Goal: Task Accomplishment & Management: Manage account settings

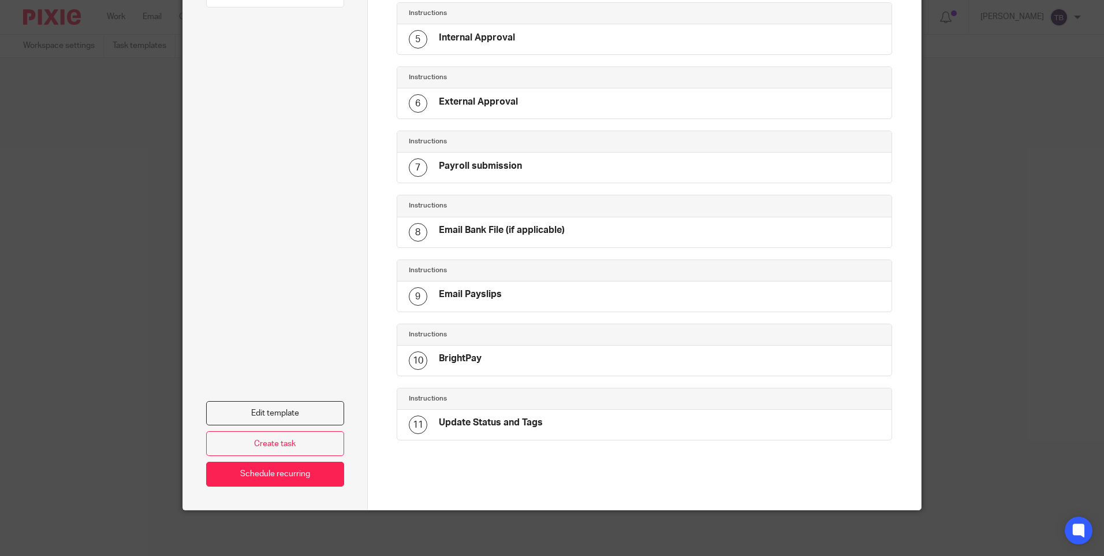
scroll to position [360, 0]
click at [533, 291] on div "9 Email Payslips" at bounding box center [644, 296] width 495 height 30
click at [292, 418] on link "Edit template" at bounding box center [275, 412] width 138 height 25
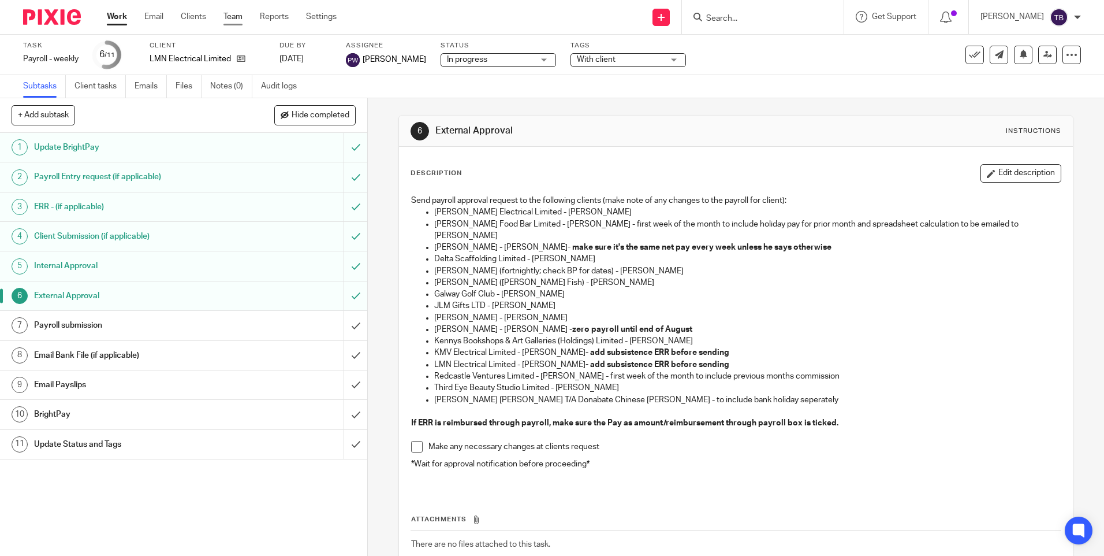
click at [234, 14] on link "Team" at bounding box center [233, 17] width 19 height 12
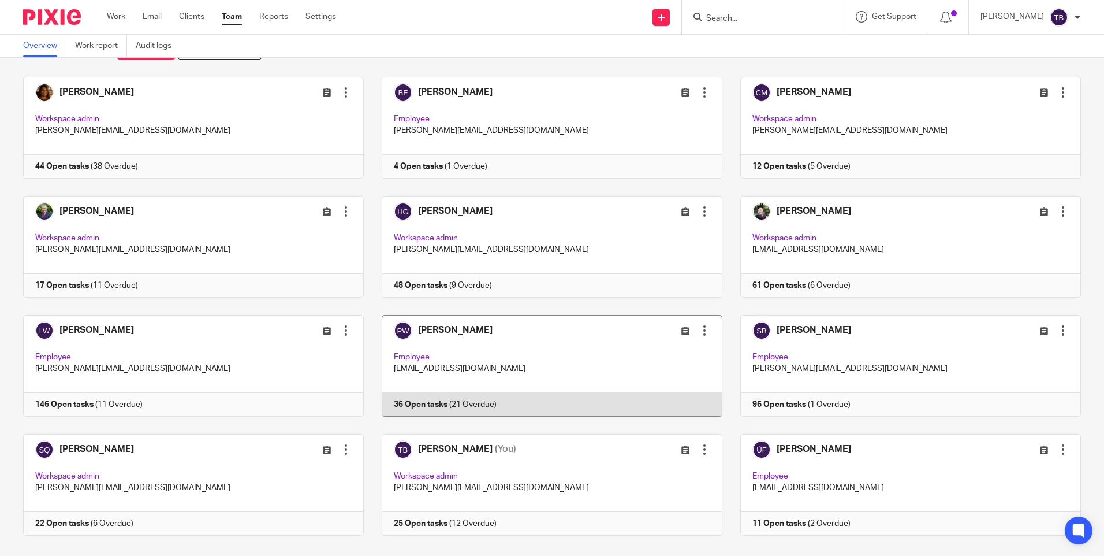
scroll to position [68, 0]
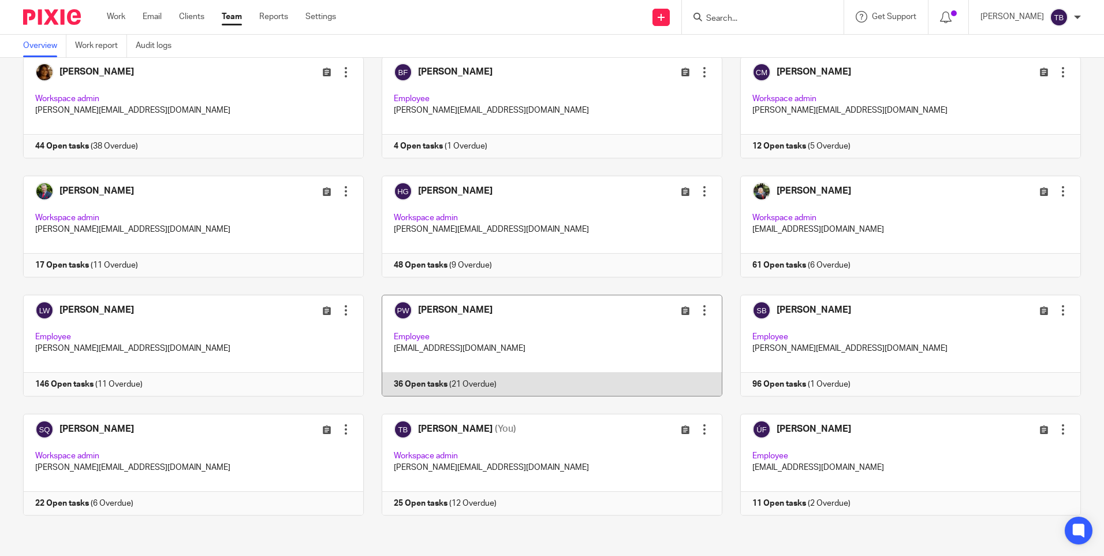
click at [493, 354] on link at bounding box center [543, 346] width 359 height 102
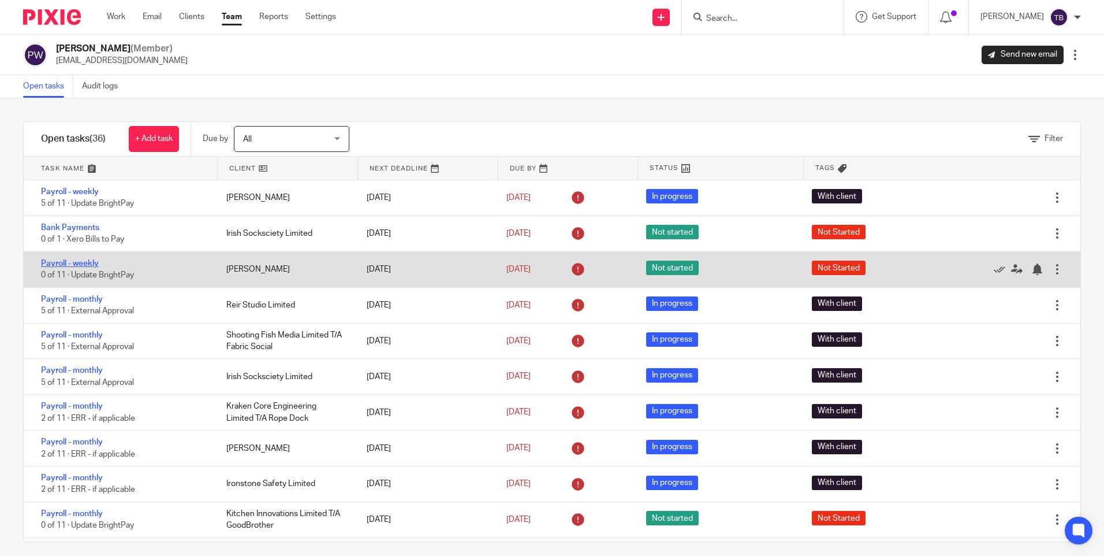
click at [71, 264] on link "Payroll - weekly" at bounding box center [70, 263] width 58 height 8
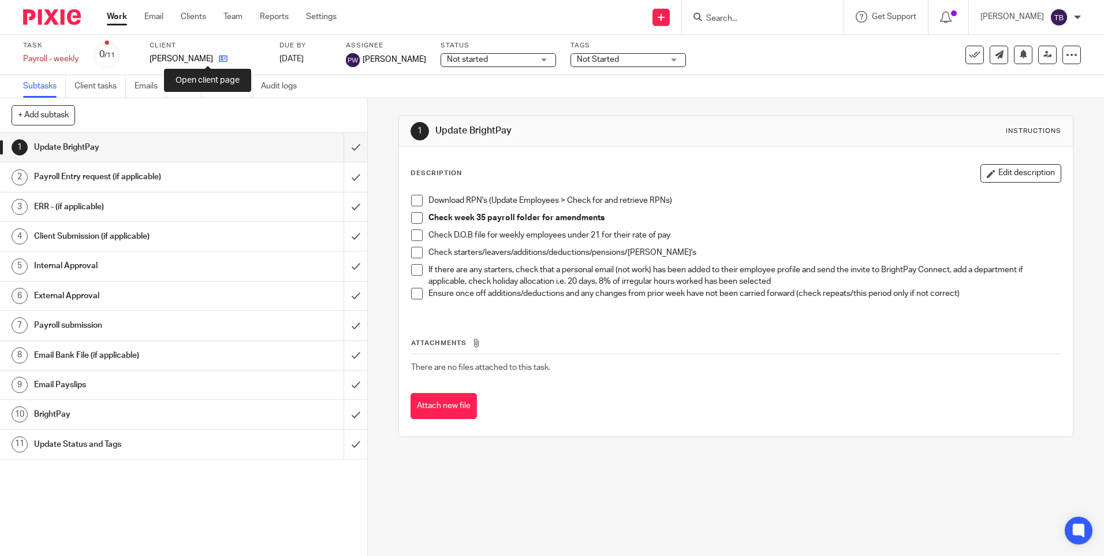
click at [219, 59] on icon at bounding box center [223, 58] width 9 height 9
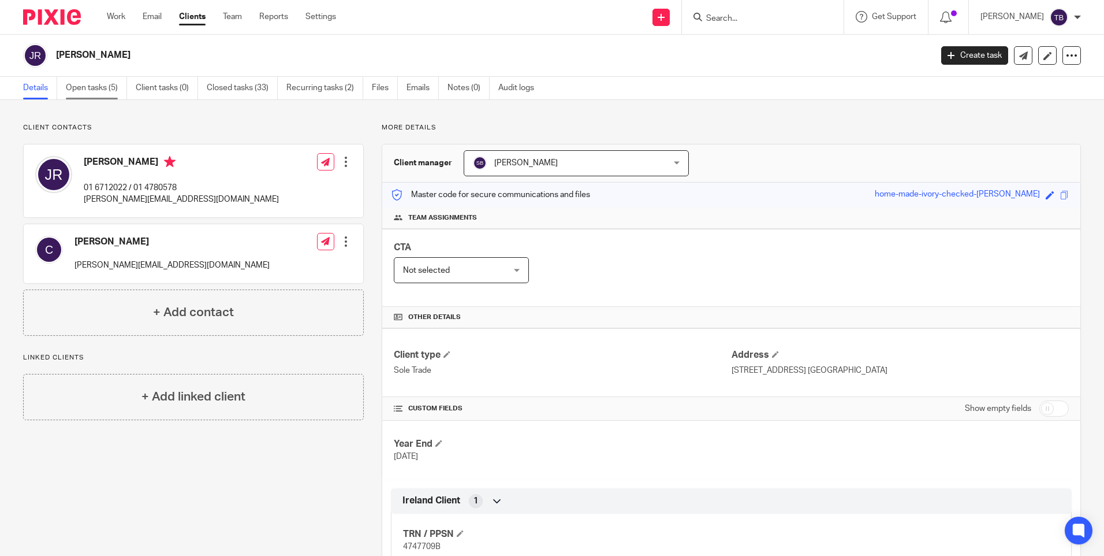
click at [95, 88] on link "Open tasks (5)" at bounding box center [96, 88] width 61 height 23
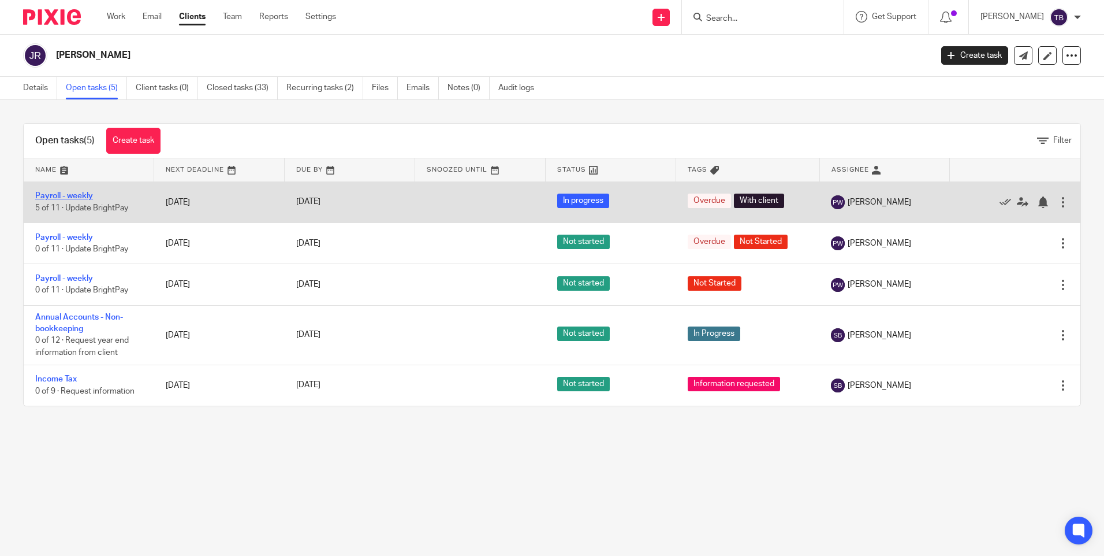
click at [73, 192] on link "Payroll - weekly" at bounding box center [64, 196] width 58 height 8
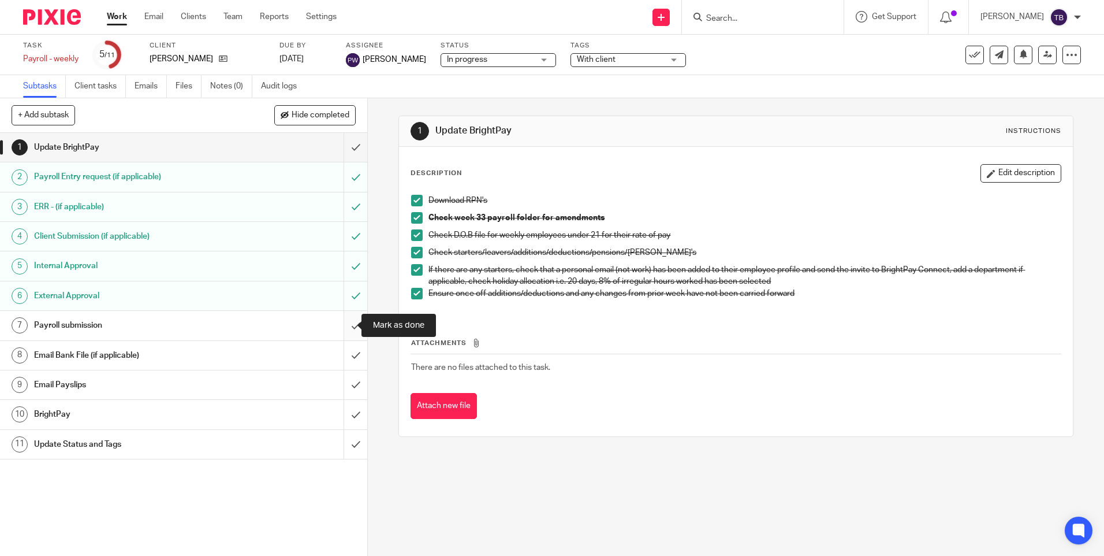
click at [344, 321] on input "submit" at bounding box center [183, 325] width 367 height 29
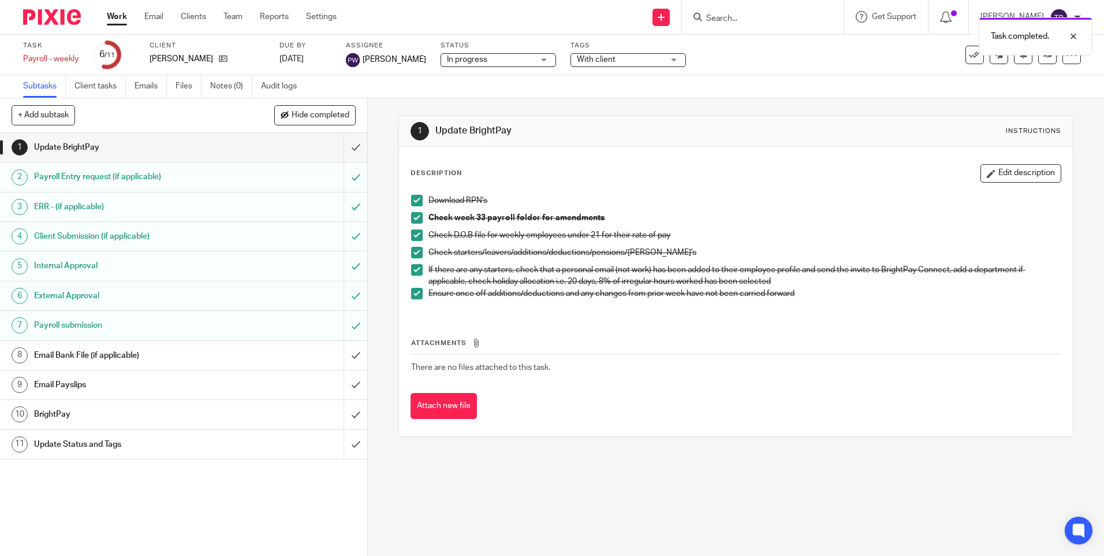
click at [257, 330] on div "Payroll submission" at bounding box center [183, 325] width 299 height 17
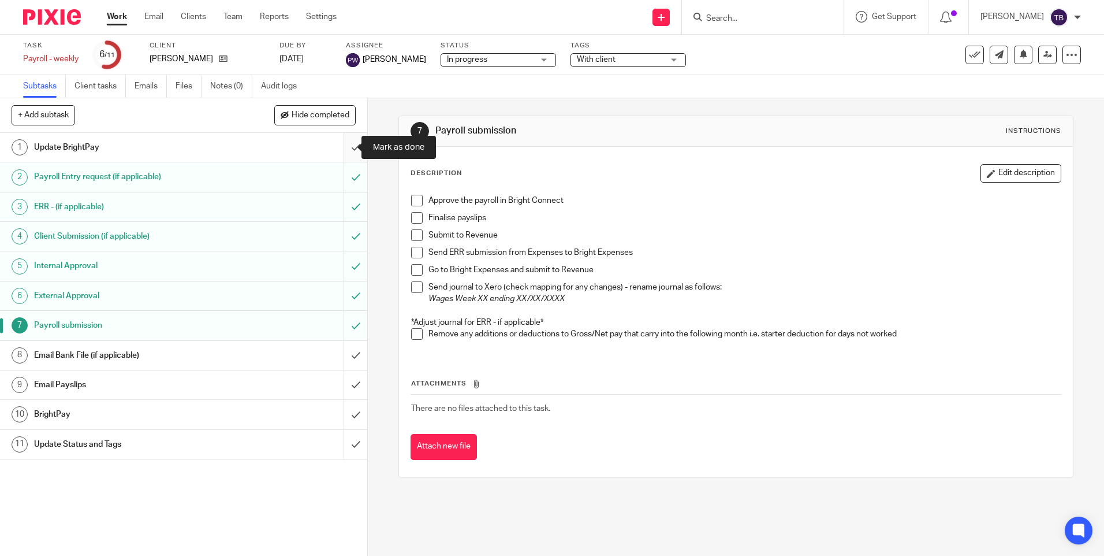
click at [347, 143] on input "submit" at bounding box center [183, 147] width 367 height 29
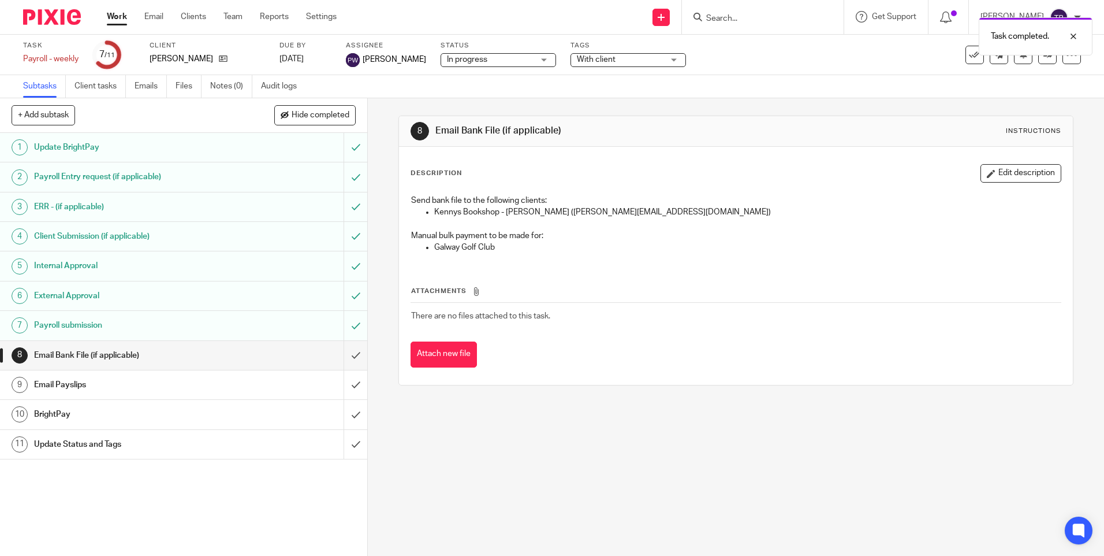
click at [314, 329] on div "Payroll submission" at bounding box center [183, 325] width 299 height 17
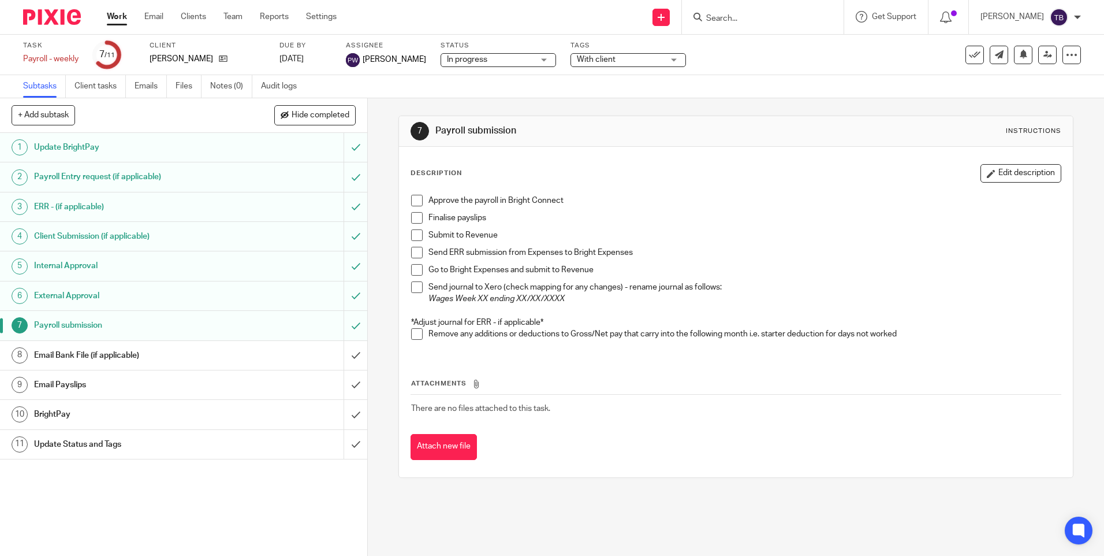
drag, startPoint x: 414, startPoint y: 200, endPoint x: 406, endPoint y: 231, distance: 32.1
click at [414, 200] on span at bounding box center [417, 201] width 12 height 12
click at [411, 218] on span at bounding box center [417, 218] width 12 height 12
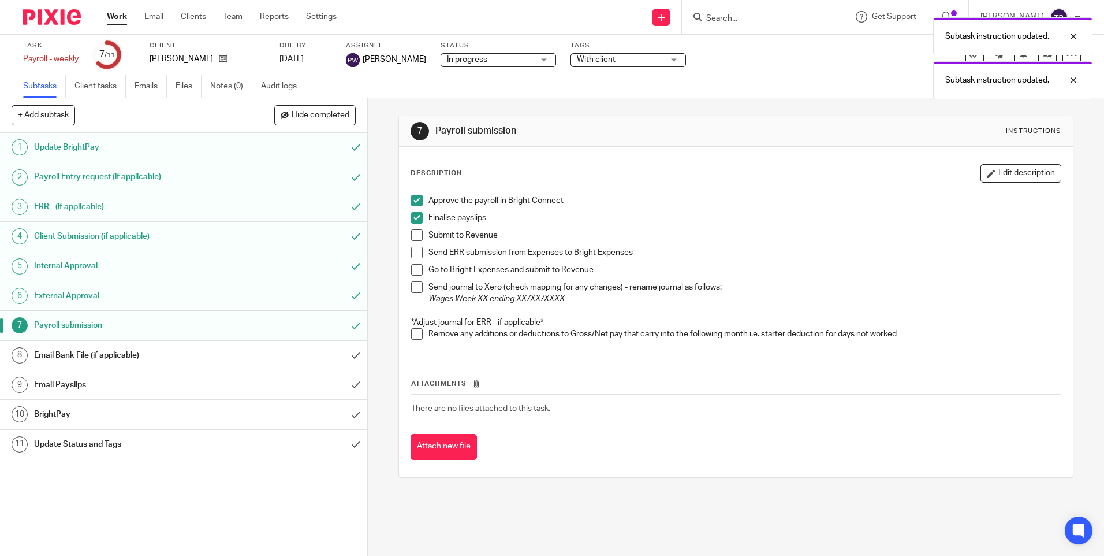
click at [417, 233] on span at bounding box center [417, 235] width 12 height 12
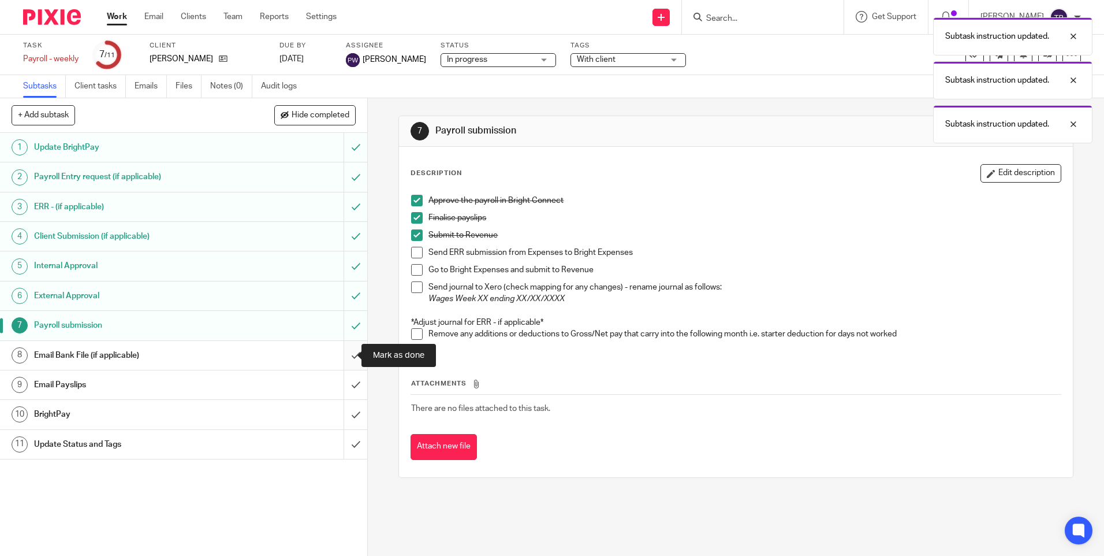
click at [338, 350] on input "submit" at bounding box center [183, 355] width 367 height 29
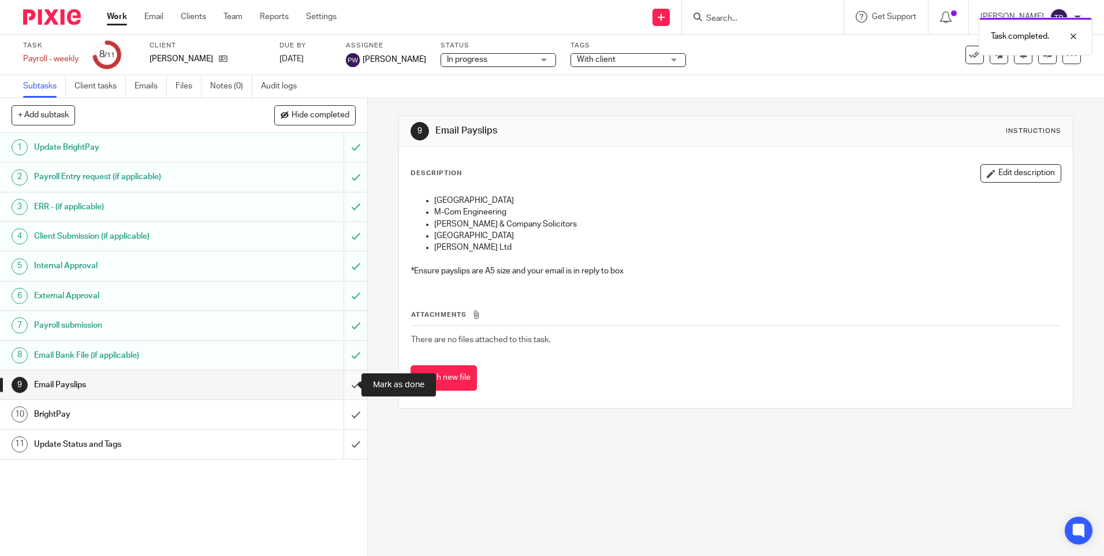
click at [341, 385] on input "submit" at bounding box center [183, 384] width 367 height 29
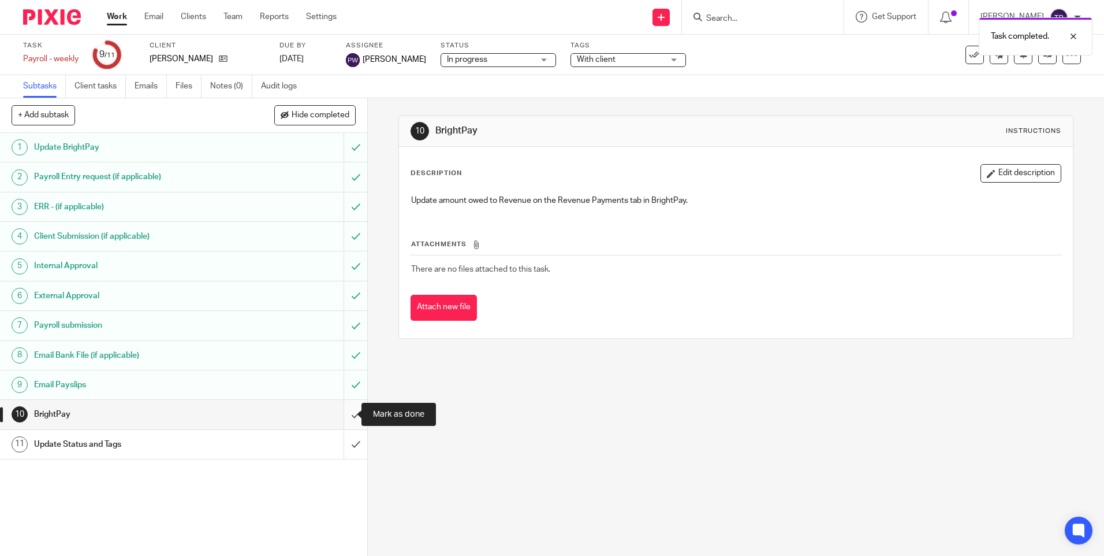
click at [338, 412] on input "submit" at bounding box center [183, 414] width 367 height 29
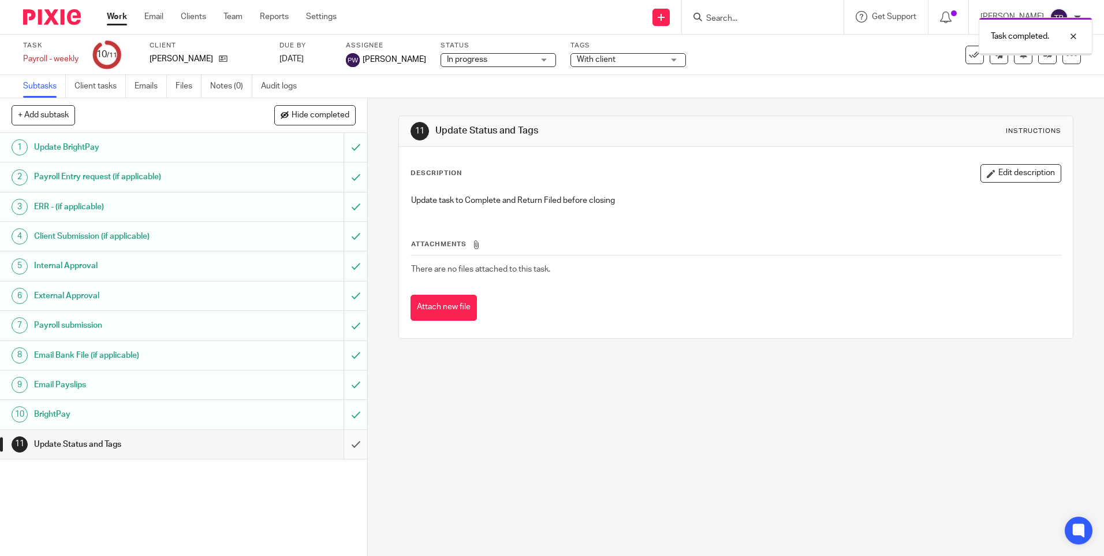
click at [345, 447] on input "submit" at bounding box center [183, 444] width 367 height 29
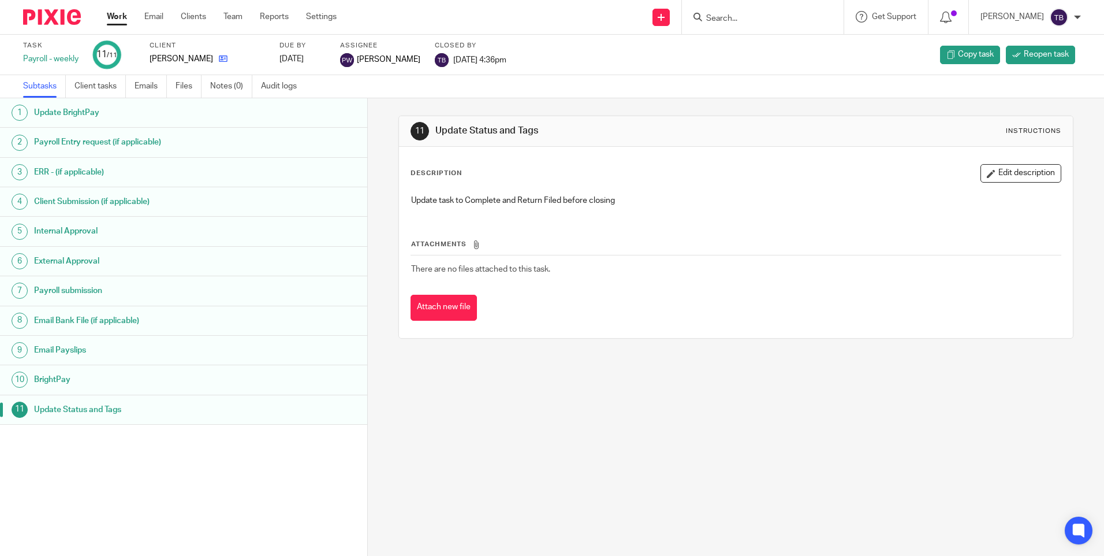
click at [213, 53] on link at bounding box center [220, 59] width 14 height 12
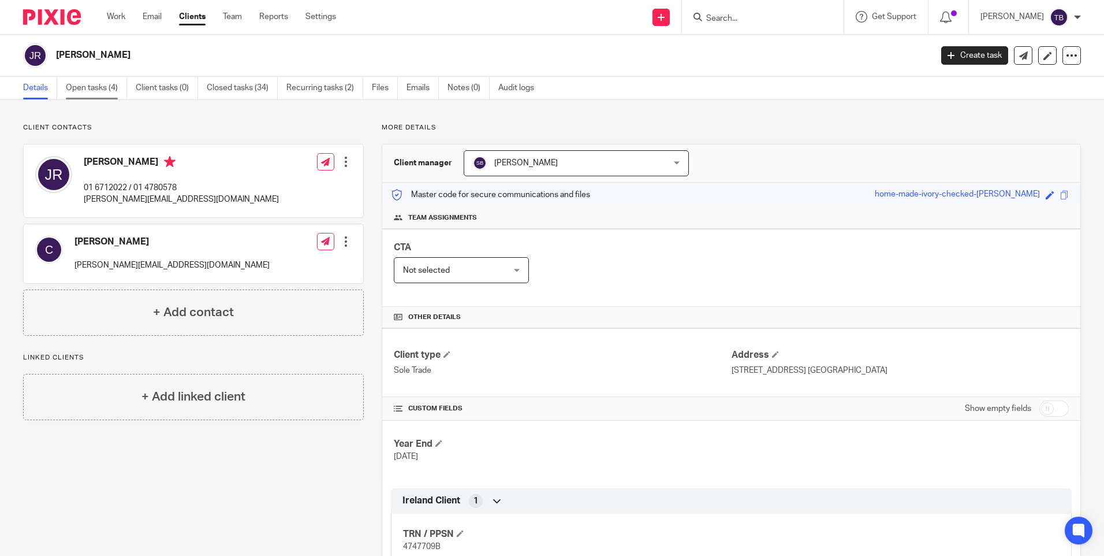
click at [102, 86] on link "Open tasks (4)" at bounding box center [96, 88] width 61 height 23
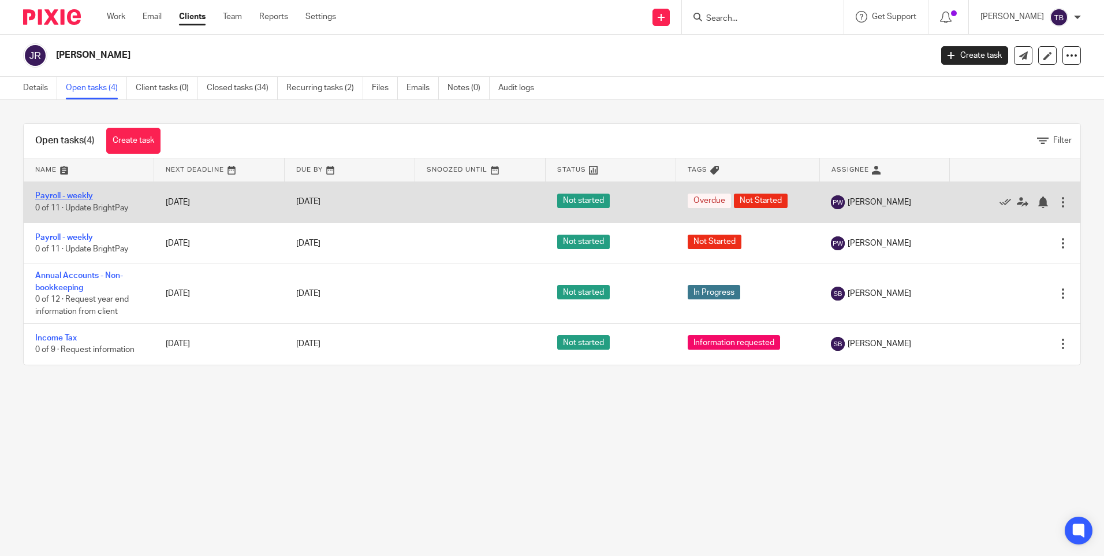
click at [69, 193] on link "Payroll - weekly" at bounding box center [64, 196] width 58 height 8
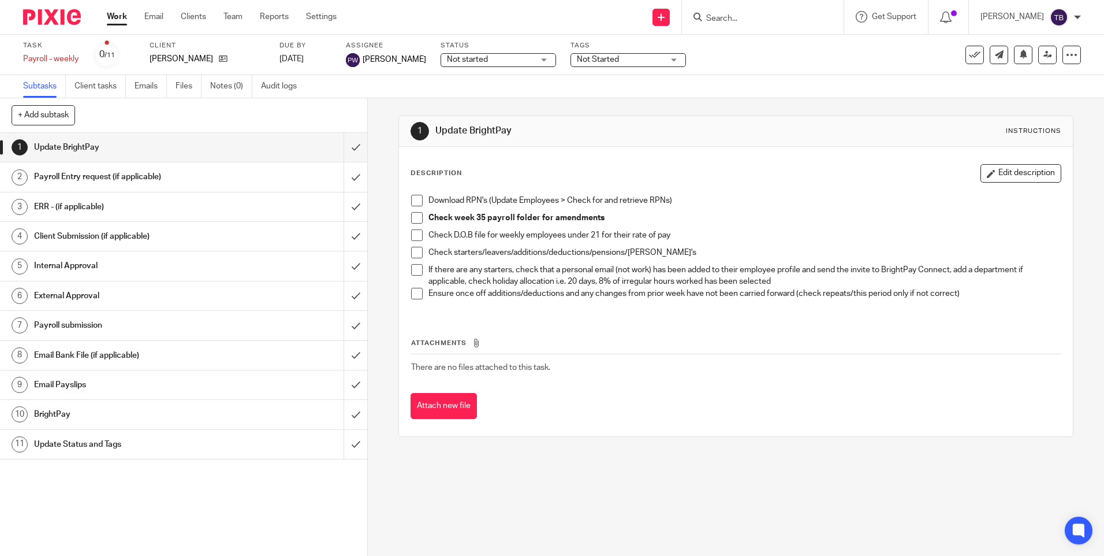
click at [416, 201] on span at bounding box center [417, 201] width 12 height 12
click at [414, 217] on span at bounding box center [417, 218] width 12 height 12
drag, startPoint x: 344, startPoint y: 141, endPoint x: 383, endPoint y: 150, distance: 40.3
click at [344, 141] on input "submit" at bounding box center [183, 147] width 367 height 29
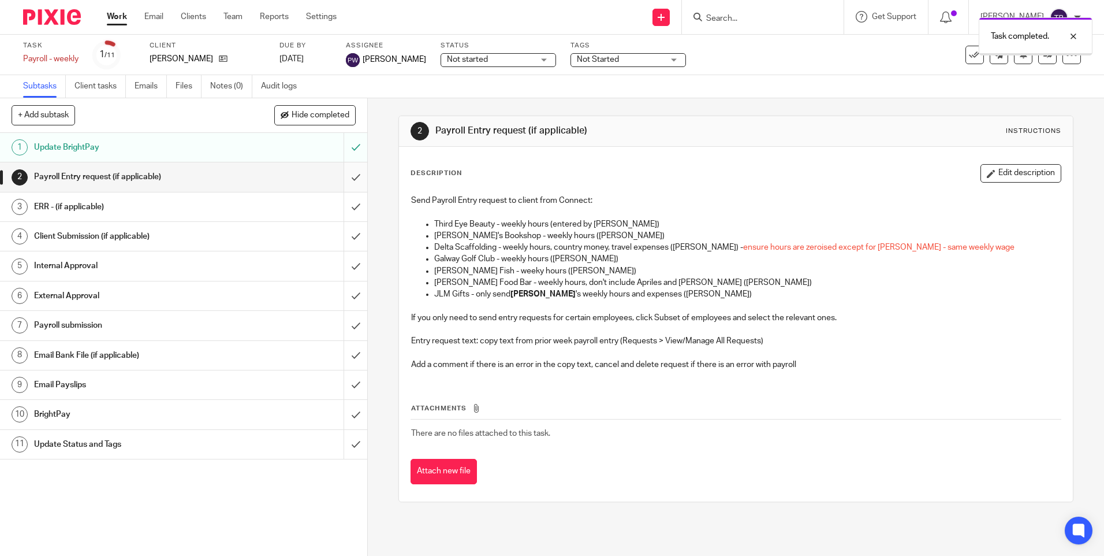
drag, startPoint x: 0, startPoint y: 0, endPoint x: 341, endPoint y: 178, distance: 385.2
click at [341, 178] on input "submit" at bounding box center [183, 176] width 367 height 29
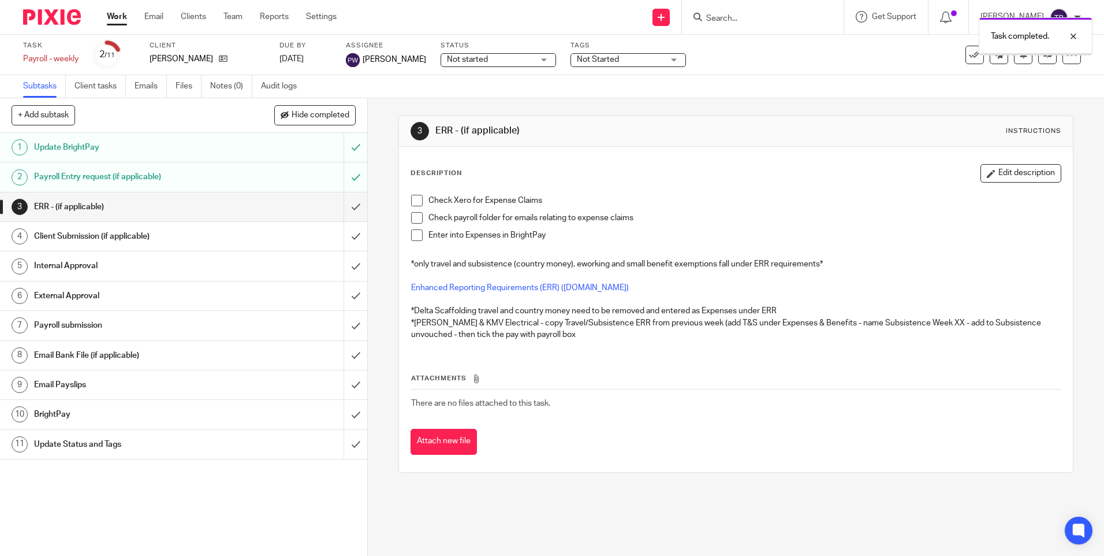
click at [347, 203] on input "submit" at bounding box center [183, 206] width 367 height 29
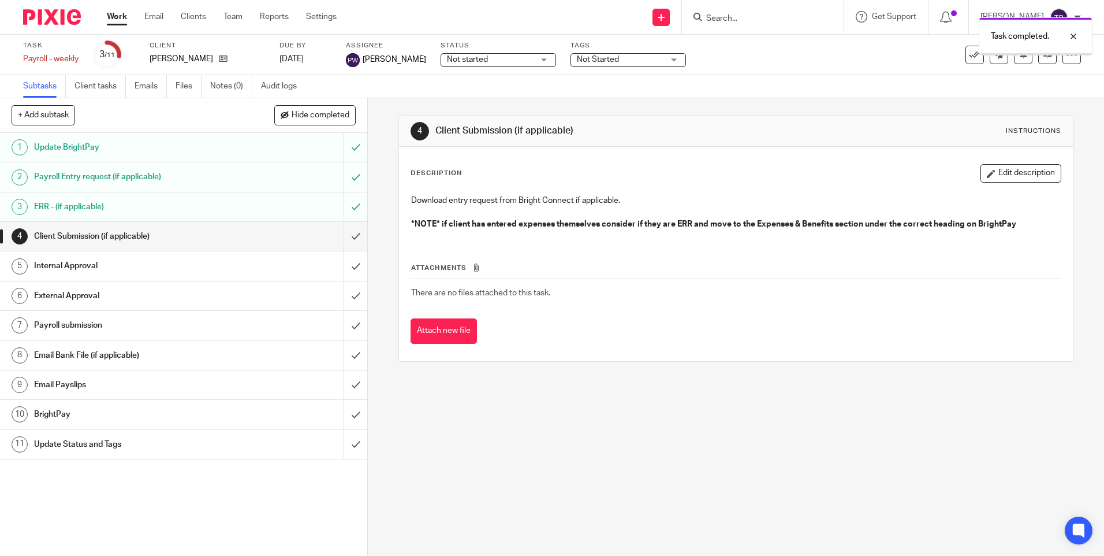
click at [342, 231] on input "submit" at bounding box center [183, 236] width 367 height 29
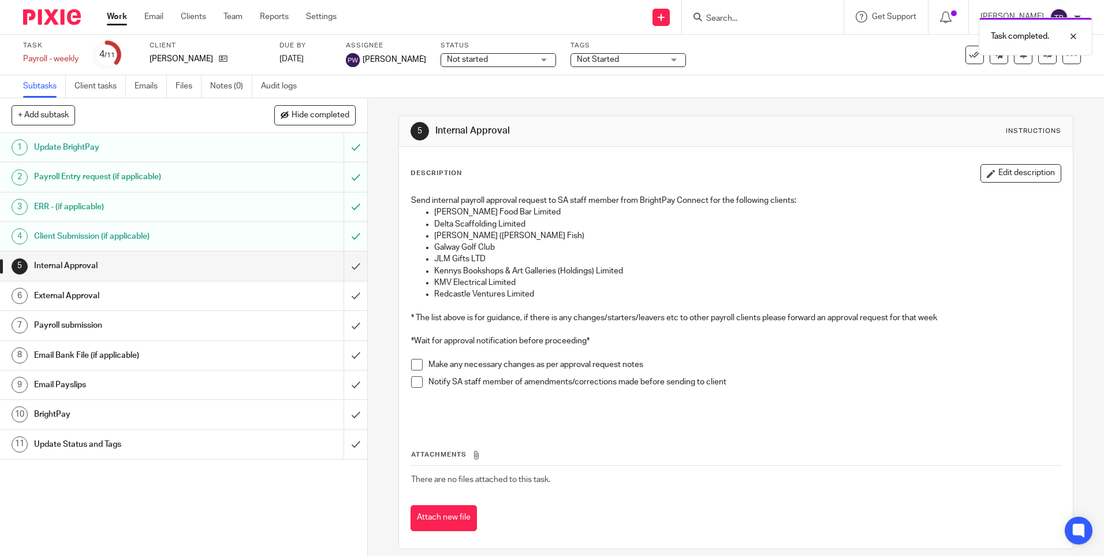
click at [346, 265] on input "submit" at bounding box center [183, 265] width 367 height 29
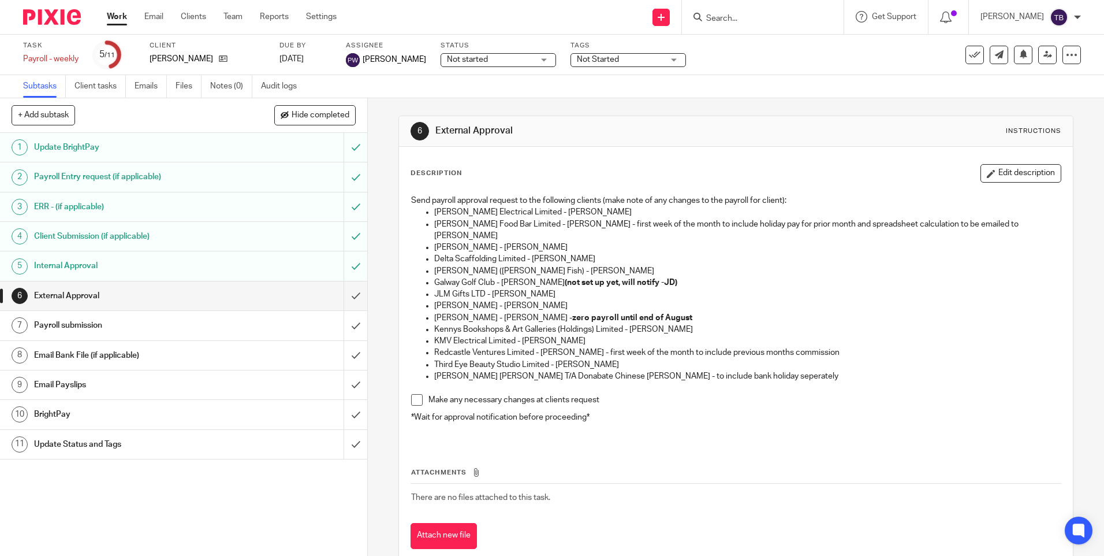
click at [493, 58] on span "Not started" at bounding box center [490, 60] width 87 height 12
click at [481, 102] on li "In progress" at bounding box center [488, 102] width 114 height 24
click at [608, 51] on div "Tags Not Started Not Started Information requested Records received In Progress…" at bounding box center [629, 55] width 116 height 28
click at [606, 59] on span "Not Started" at bounding box center [598, 59] width 42 height 8
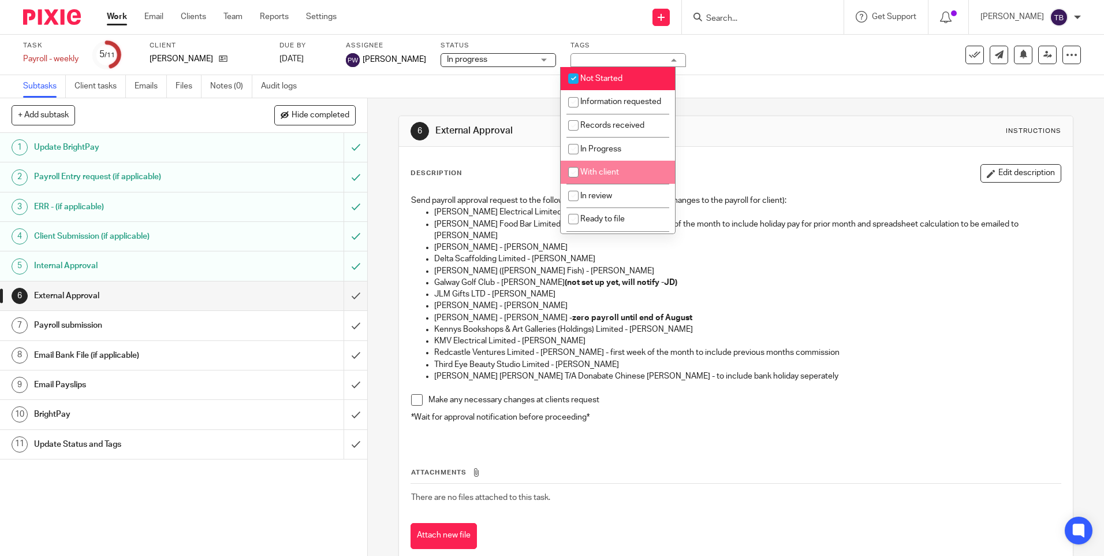
click at [612, 177] on li "With client" at bounding box center [618, 173] width 114 height 24
checkbox input "true"
click at [594, 75] on span "Not Started" at bounding box center [601, 79] width 42 height 8
checkbox input "false"
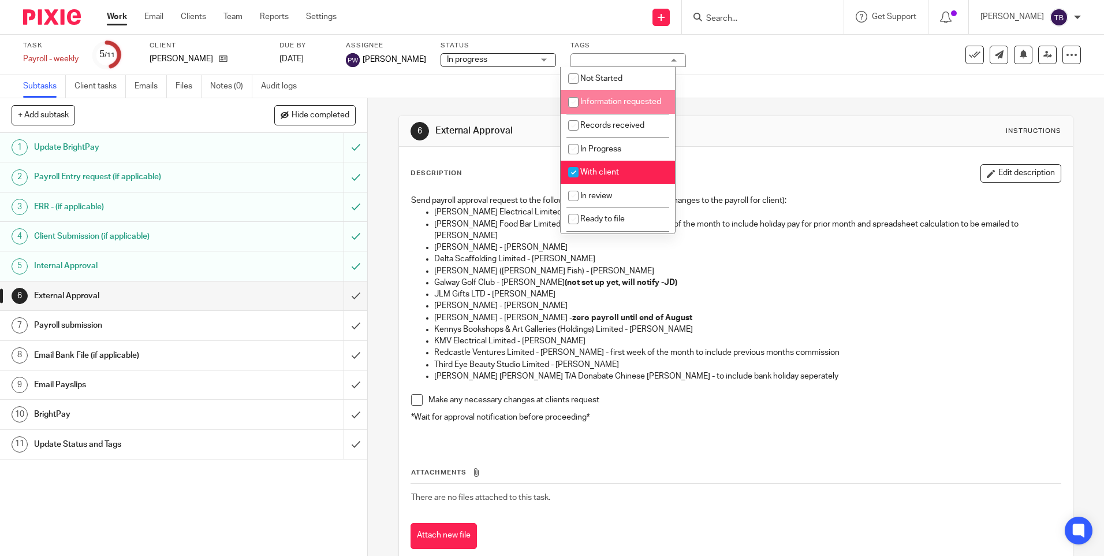
click at [847, 253] on p "Delta Scaffolding Limited - Rob Dooley" at bounding box center [747, 259] width 626 height 12
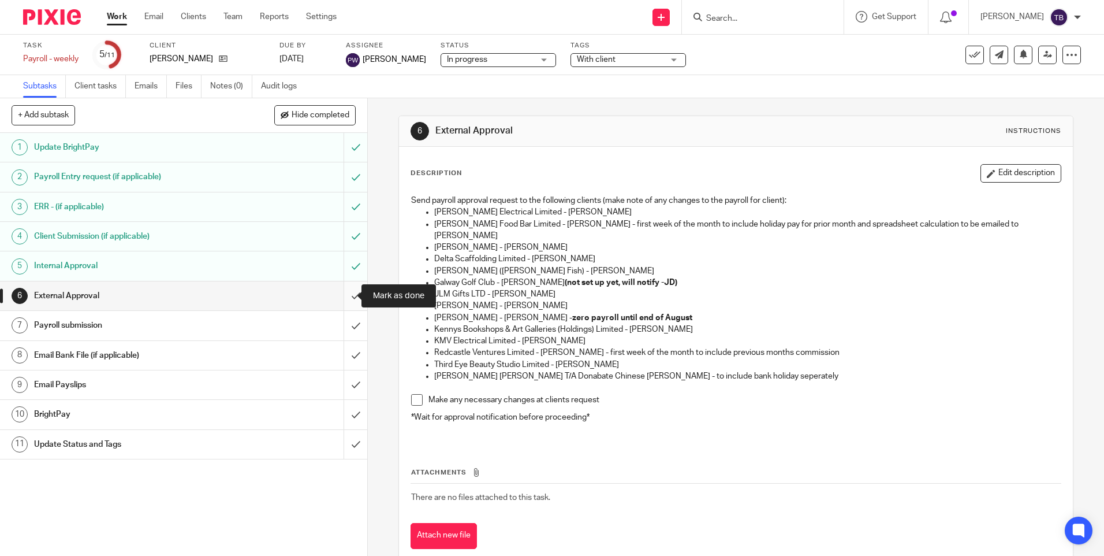
click at [340, 296] on input "submit" at bounding box center [183, 295] width 367 height 29
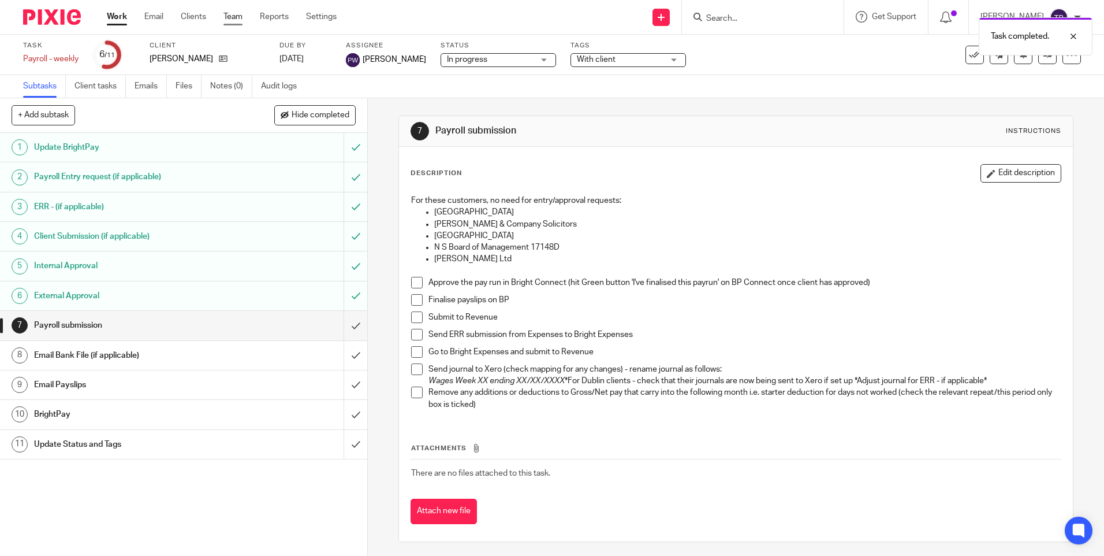
click at [237, 15] on link "Team" at bounding box center [233, 17] width 19 height 12
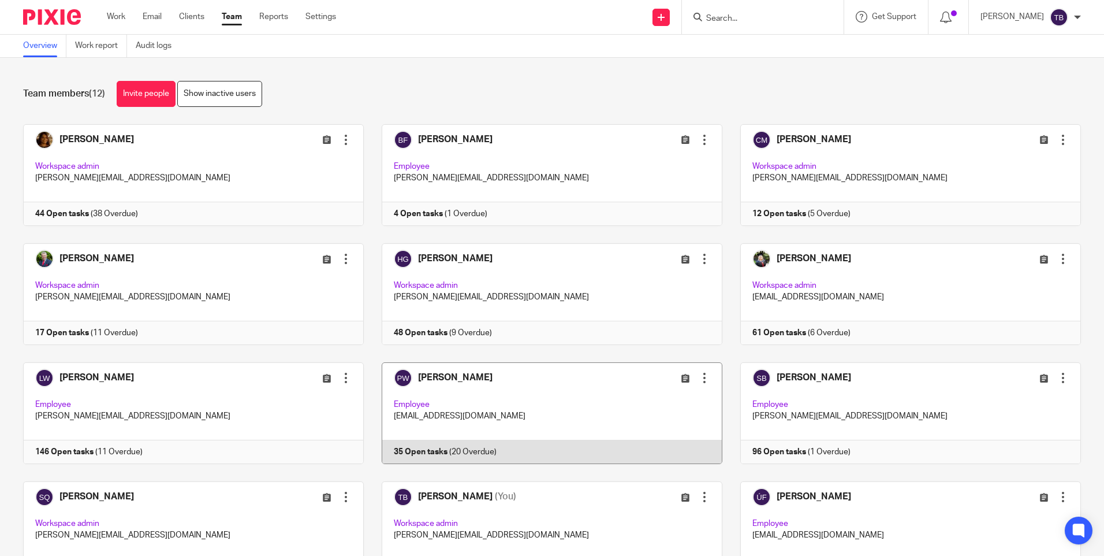
click at [461, 366] on link at bounding box center [543, 413] width 359 height 102
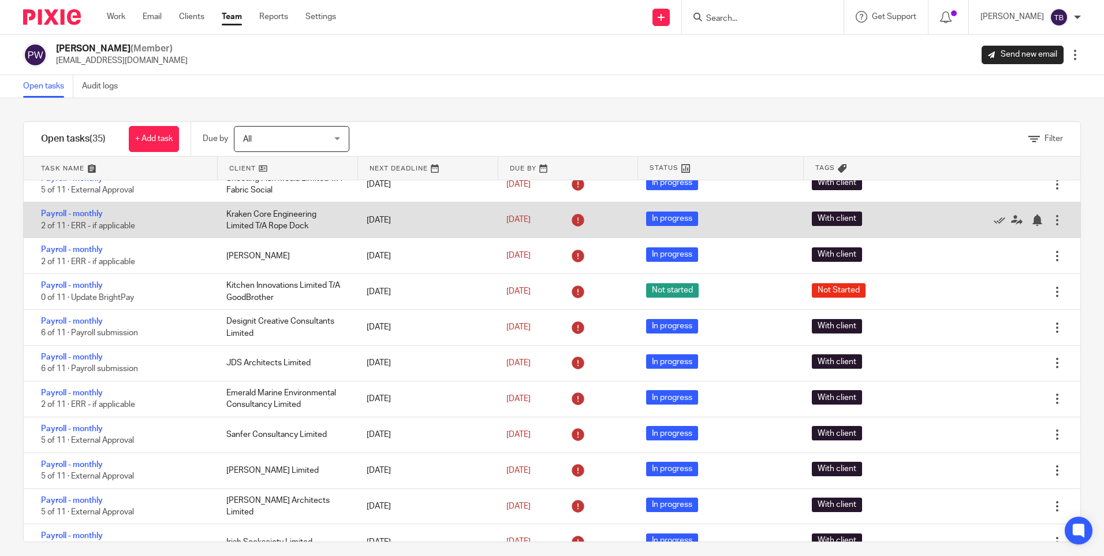
scroll to position [173, 0]
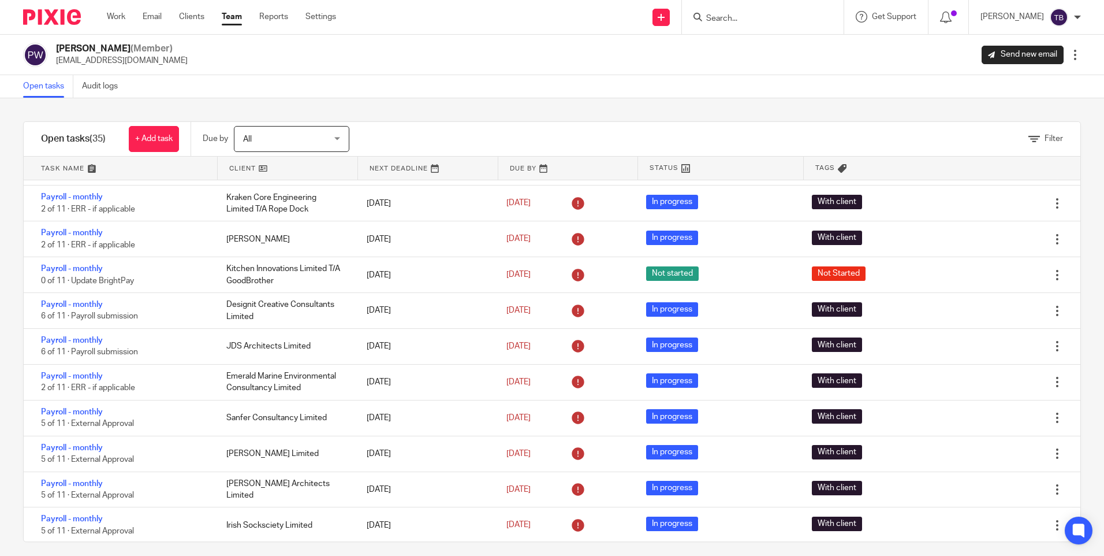
click at [376, 75] on div "Open tasks Audit logs" at bounding box center [552, 86] width 1104 height 23
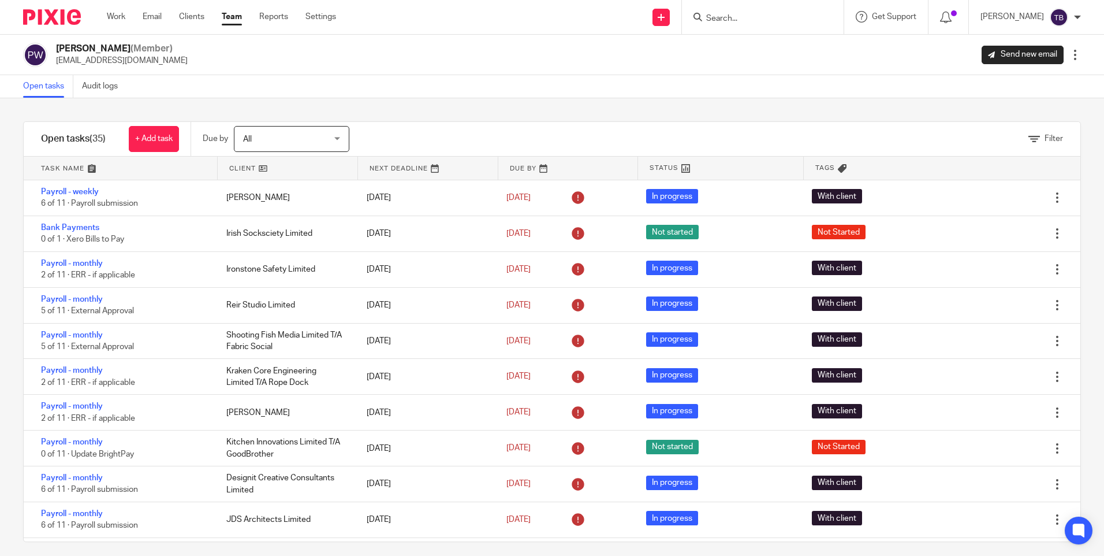
scroll to position [337, 0]
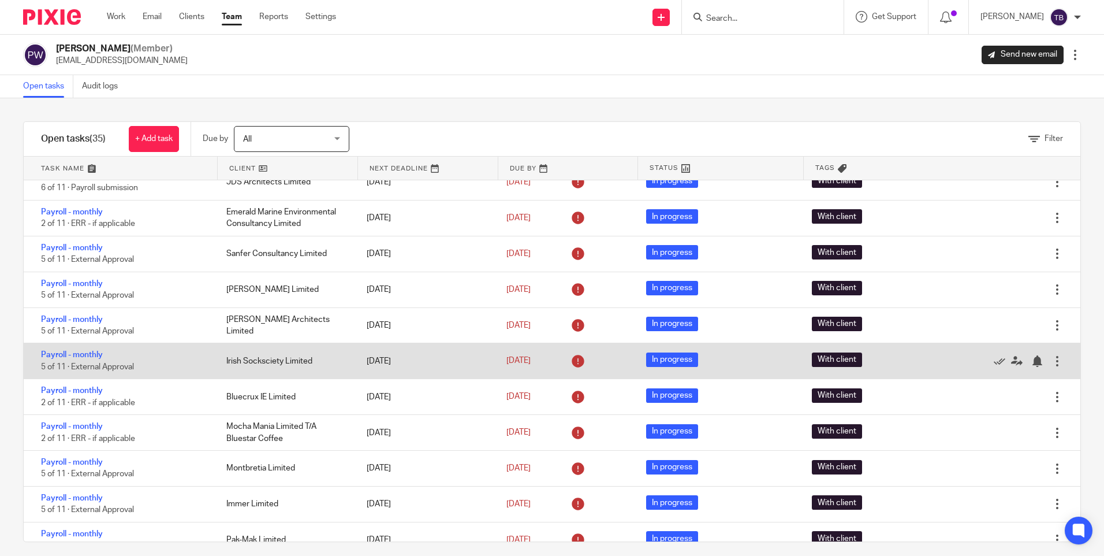
click at [77, 348] on div "Payroll - monthly 5 of 11 · External Approval" at bounding box center [119, 360] width 191 height 35
click at [79, 355] on link "Payroll - monthly" at bounding box center [72, 355] width 62 height 8
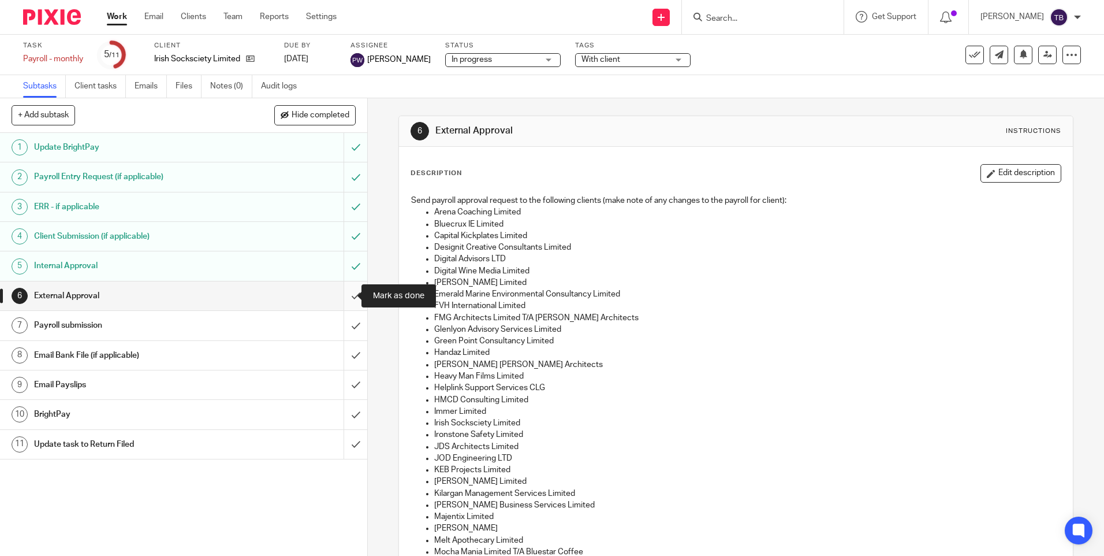
click at [340, 297] on input "submit" at bounding box center [183, 295] width 367 height 29
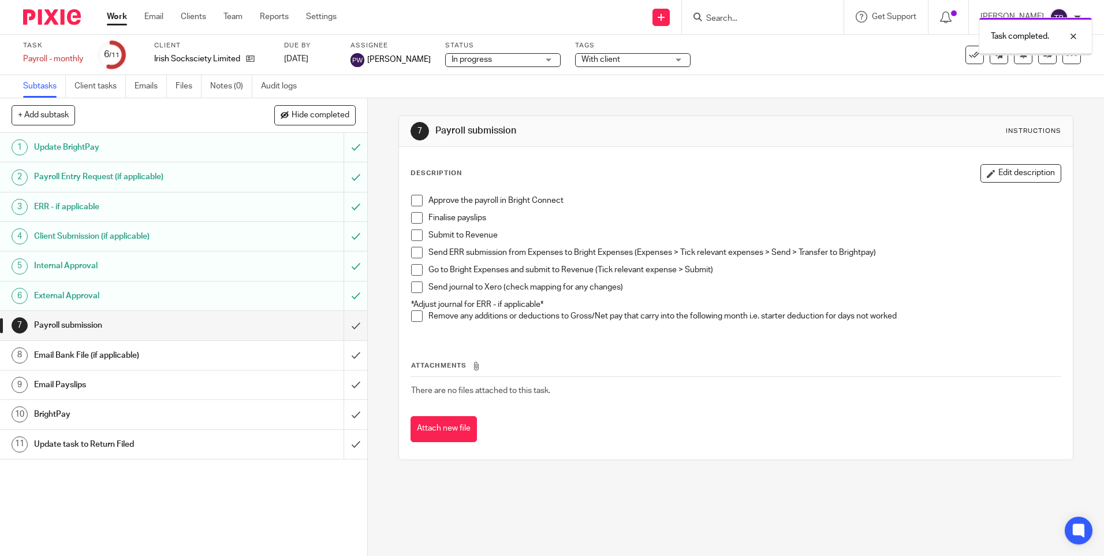
click at [412, 198] on span at bounding box center [417, 201] width 12 height 12
click at [414, 220] on span at bounding box center [417, 218] width 12 height 12
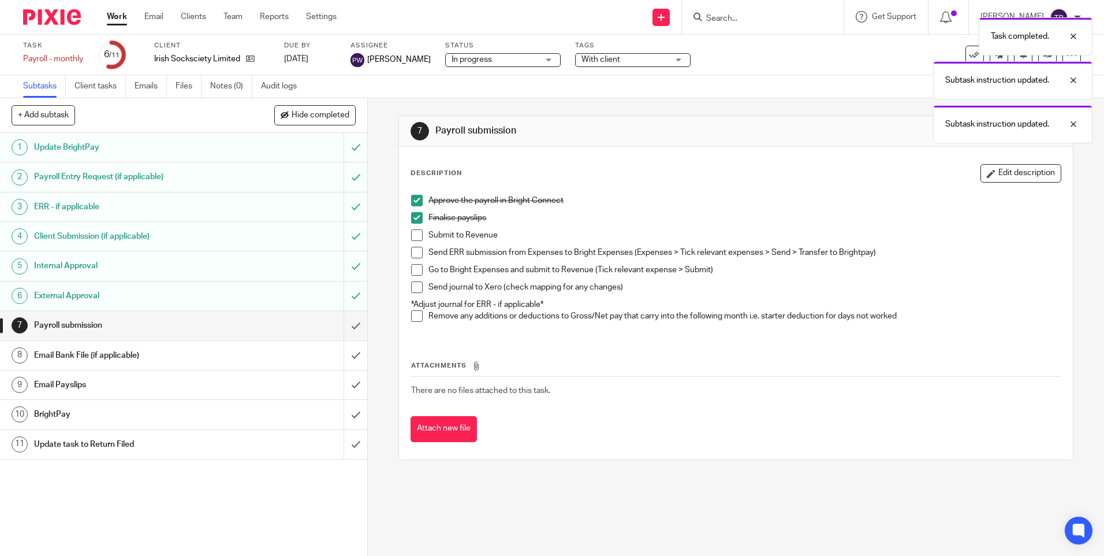
click at [414, 234] on span at bounding box center [417, 235] width 12 height 12
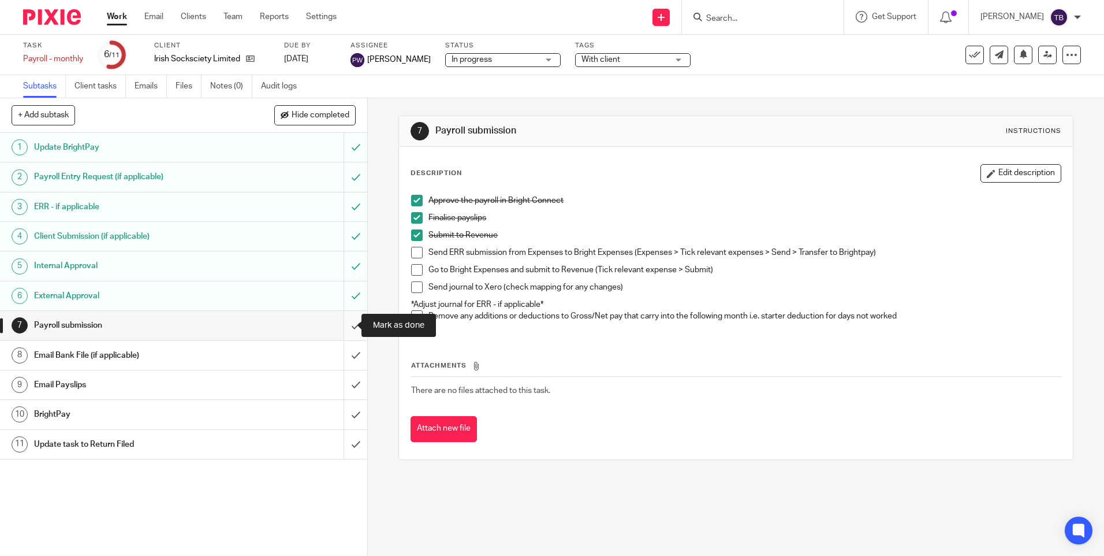
drag, startPoint x: 340, startPoint y: 323, endPoint x: 349, endPoint y: 353, distance: 31.4
click at [340, 323] on input "submit" at bounding box center [183, 325] width 367 height 29
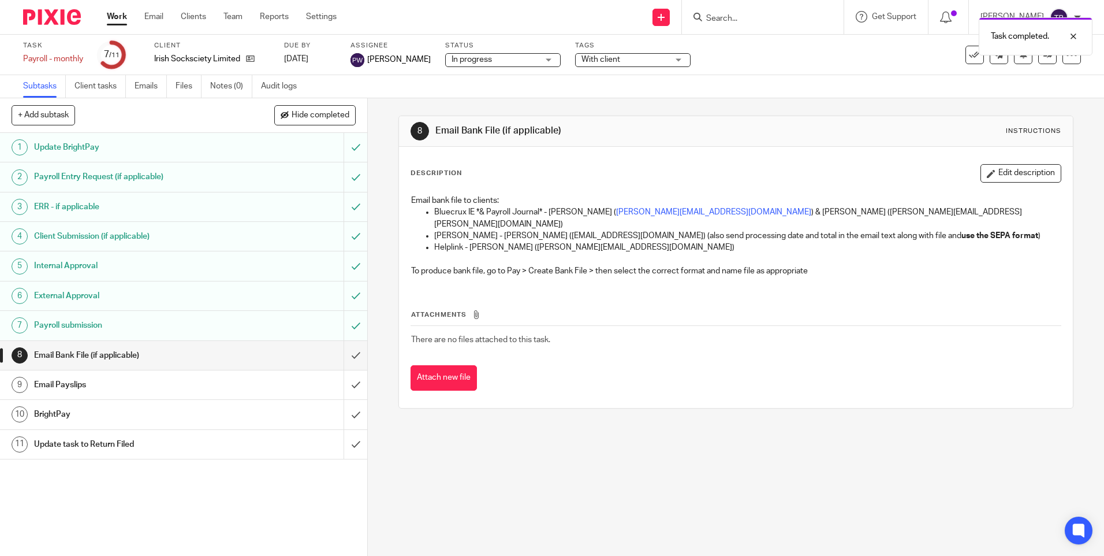
click at [347, 359] on input "submit" at bounding box center [183, 355] width 367 height 29
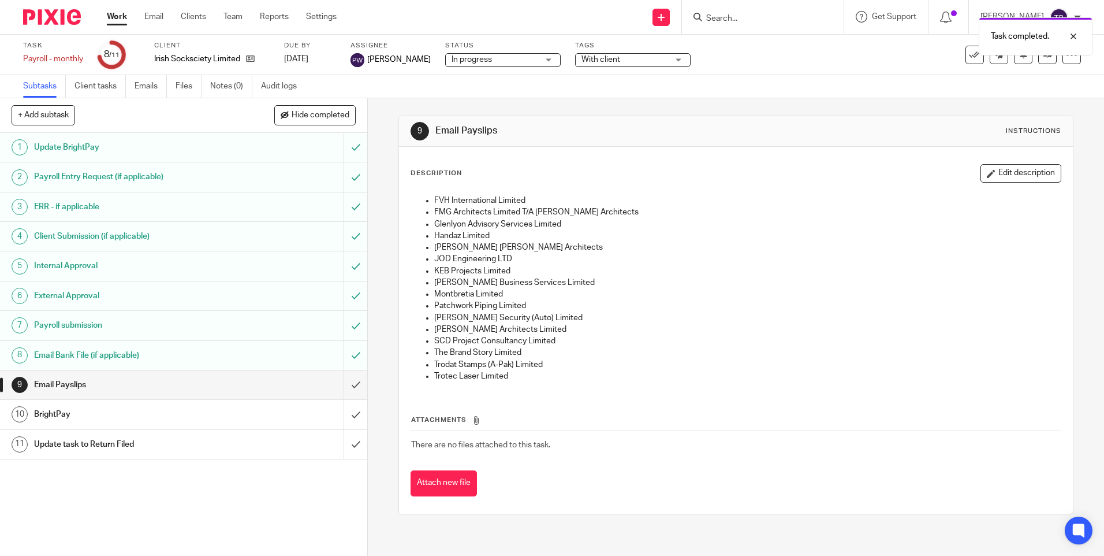
click at [203, 362] on h1 "Email Bank File (if applicable)" at bounding box center [133, 355] width 199 height 17
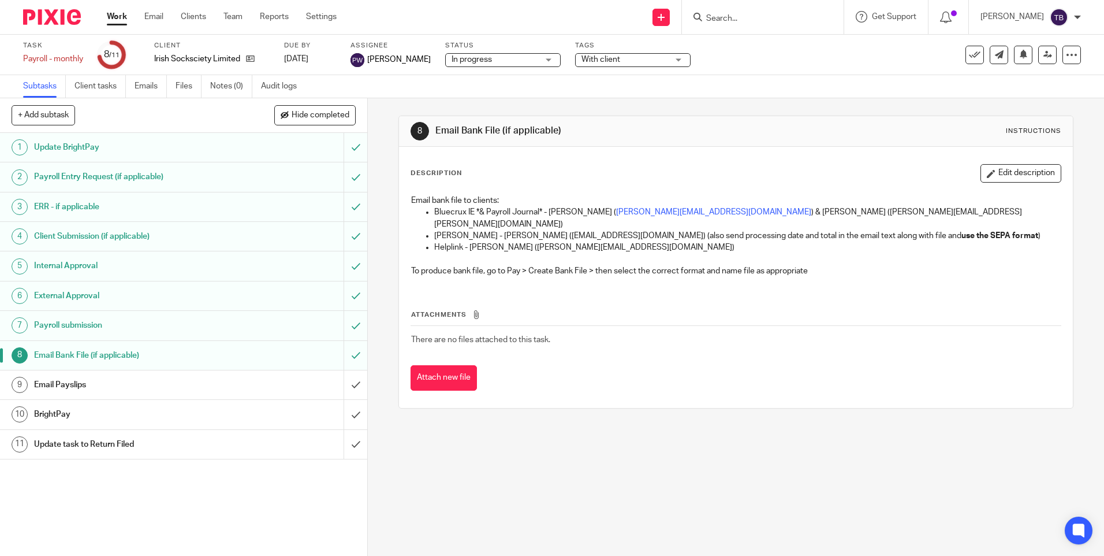
click at [240, 389] on div "Email Payslips" at bounding box center [183, 384] width 299 height 17
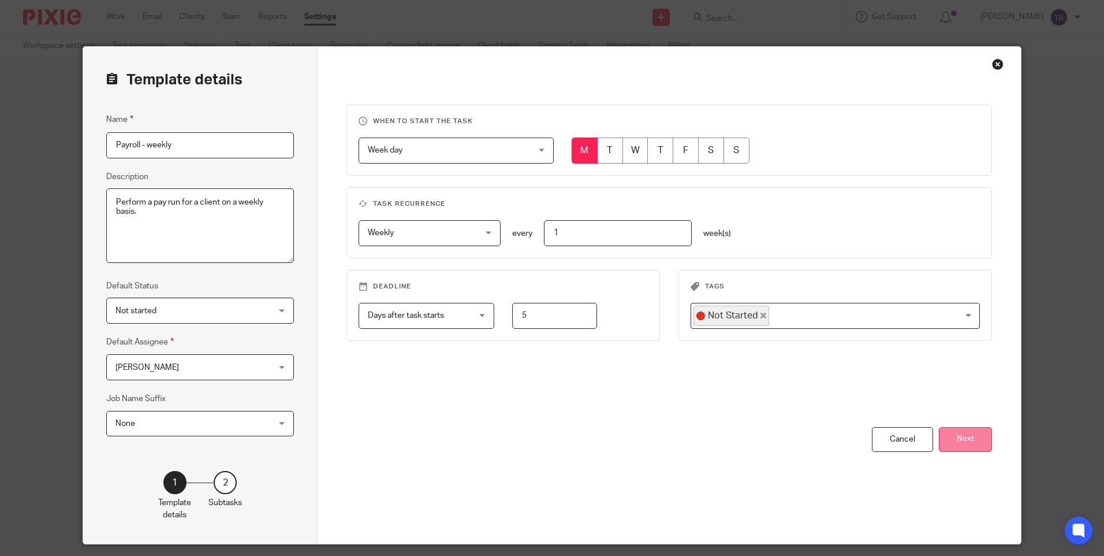
click at [967, 439] on button "Next" at bounding box center [965, 439] width 53 height 25
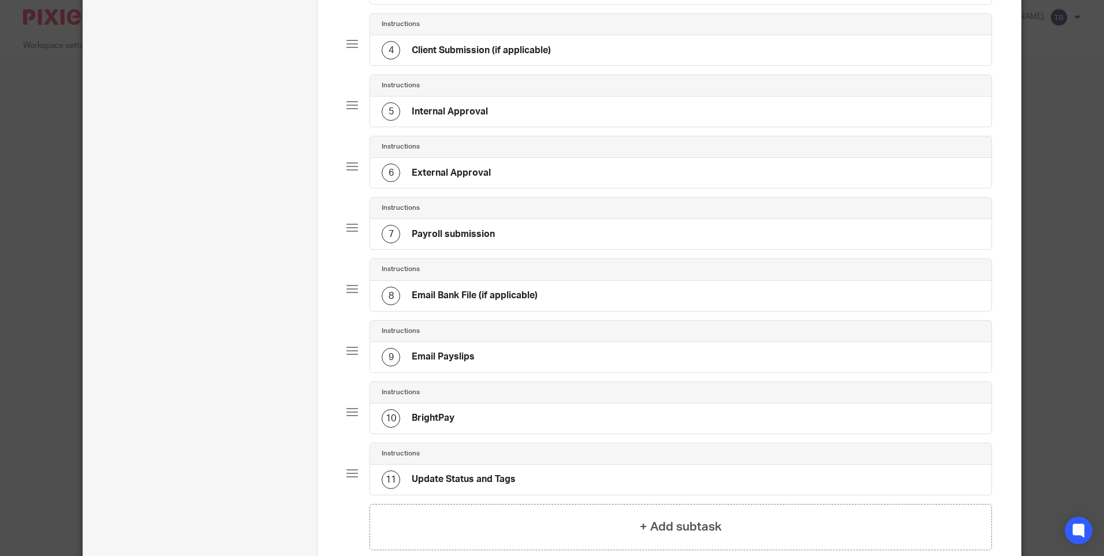
scroll to position [289, 0]
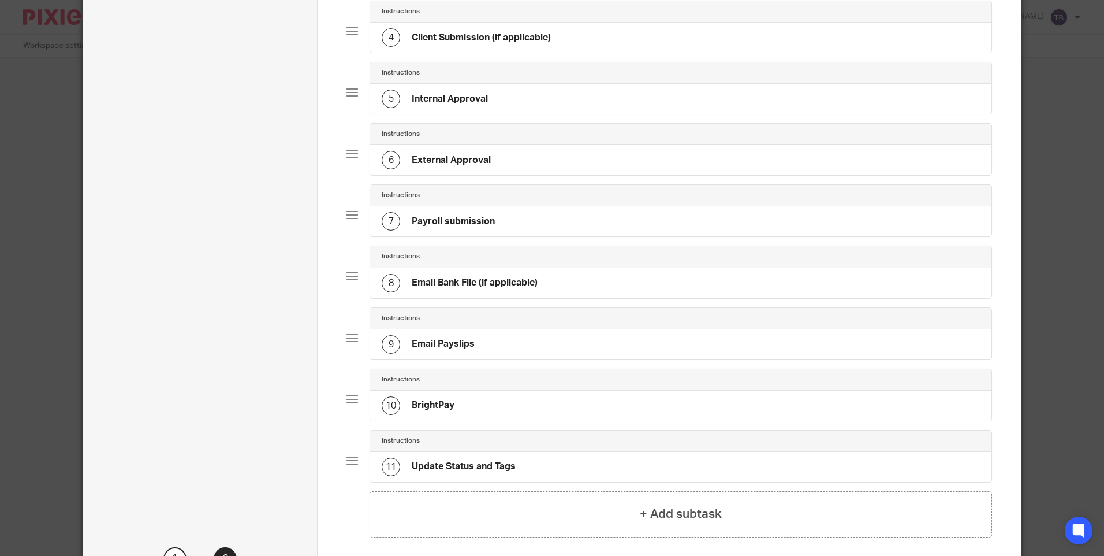
click at [543, 342] on div "9 Email Payslips" at bounding box center [680, 344] width 621 height 30
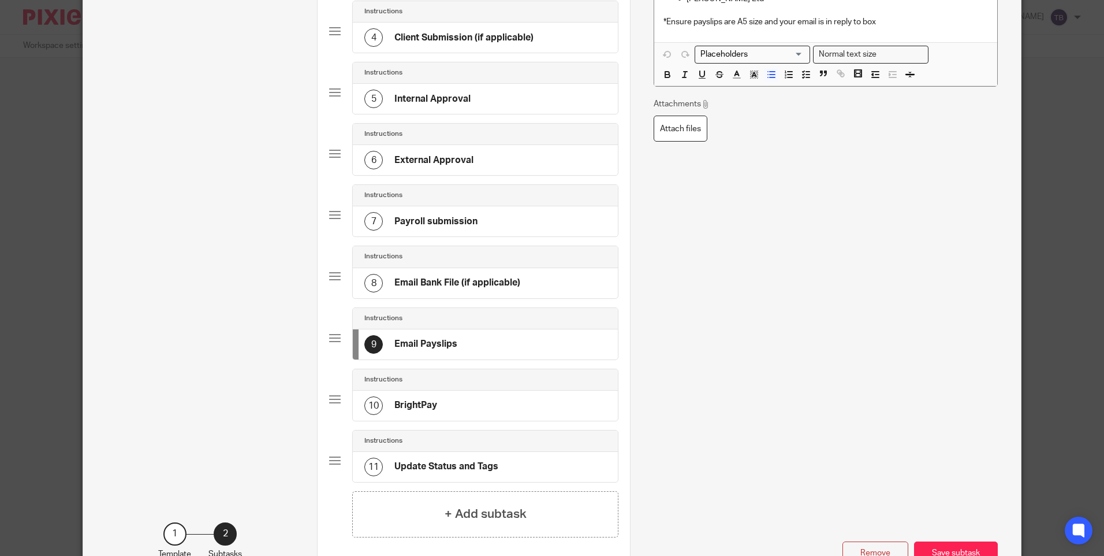
scroll to position [0, 0]
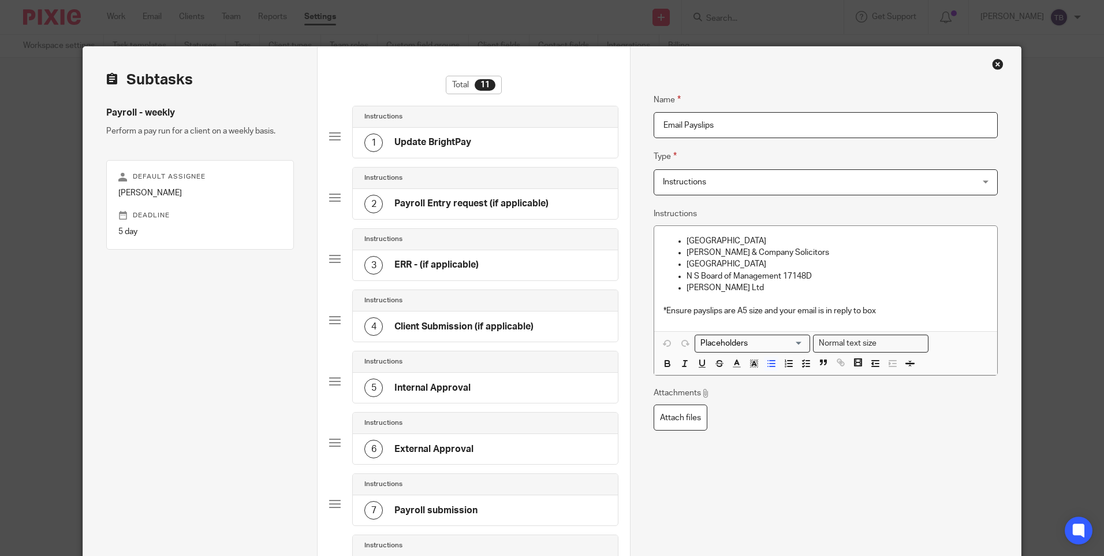
click at [766, 122] on input "Email Payslips" at bounding box center [826, 125] width 344 height 26
click at [688, 125] on input "Email Payslips and make payment" at bounding box center [826, 125] width 344 height 26
drag, startPoint x: 725, startPoint y: 127, endPoint x: 905, endPoint y: 87, distance: 184.6
click at [725, 130] on input "Email payslips and make payment" at bounding box center [826, 125] width 344 height 26
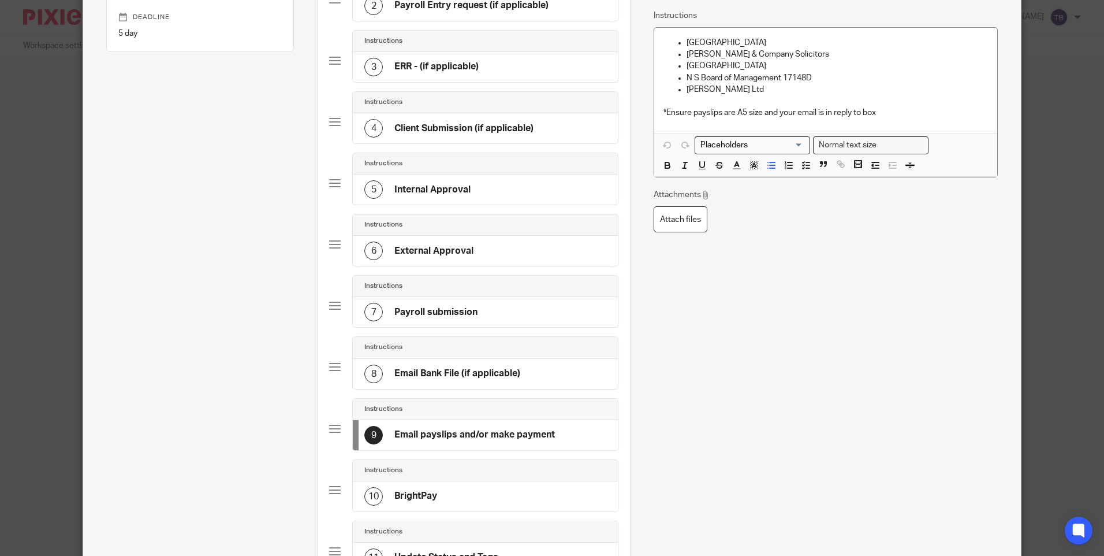
scroll to position [86, 0]
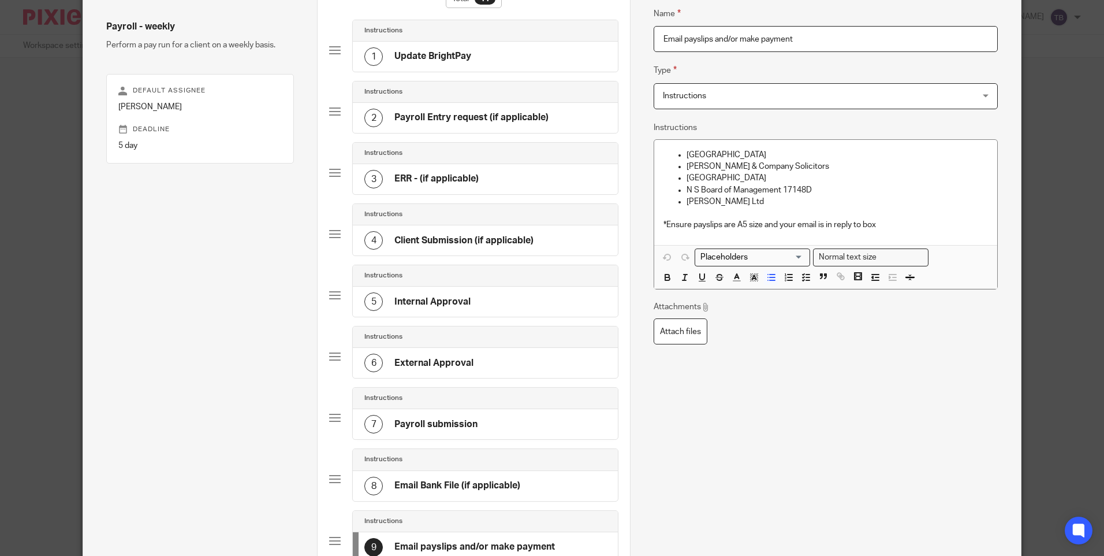
drag, startPoint x: 821, startPoint y: 44, endPoint x: 710, endPoint y: 33, distance: 112.0
click at [710, 33] on input "Email payslips and/or make payment" at bounding box center [826, 39] width 344 height 26
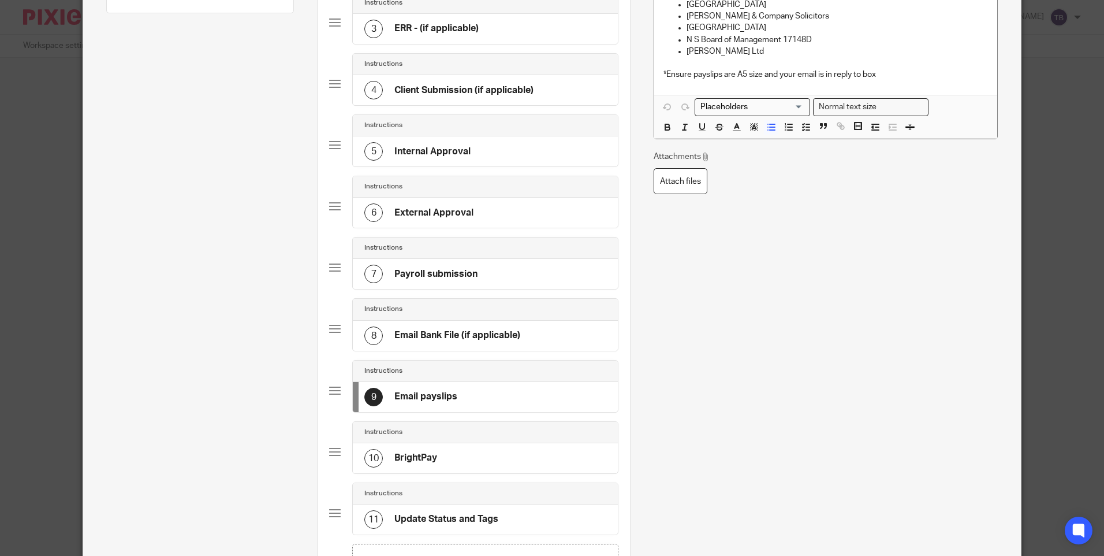
scroll to position [375, 0]
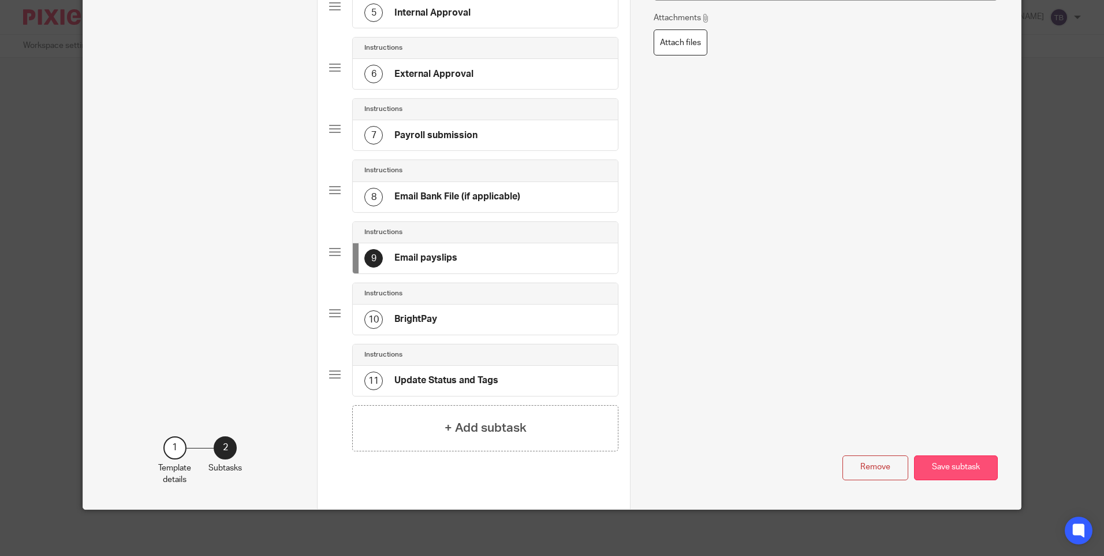
type input "Email payslips"
click at [942, 463] on button "Save subtask" at bounding box center [956, 467] width 84 height 25
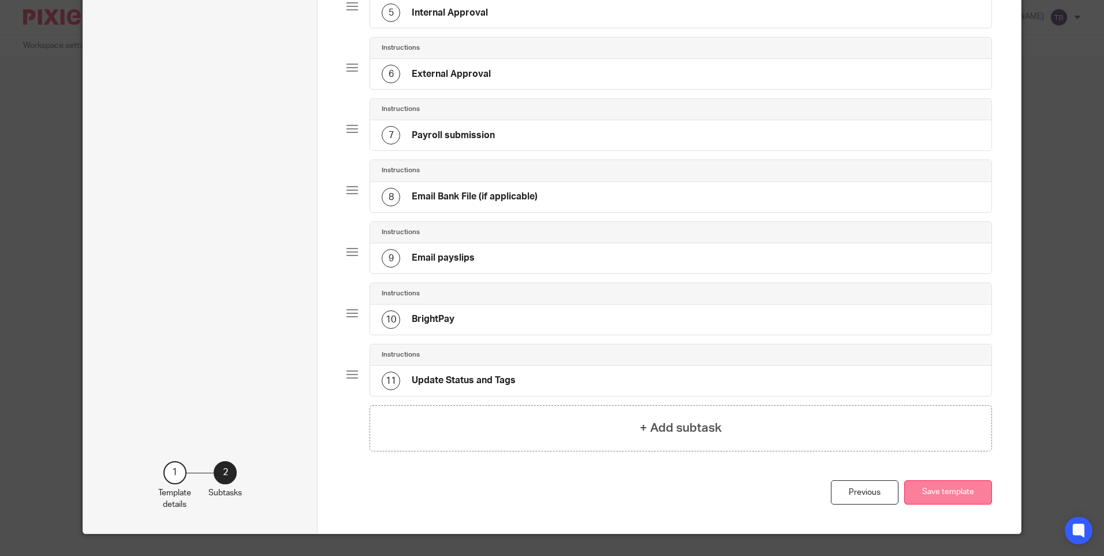
click at [945, 489] on button "Save template" at bounding box center [948, 492] width 88 height 25
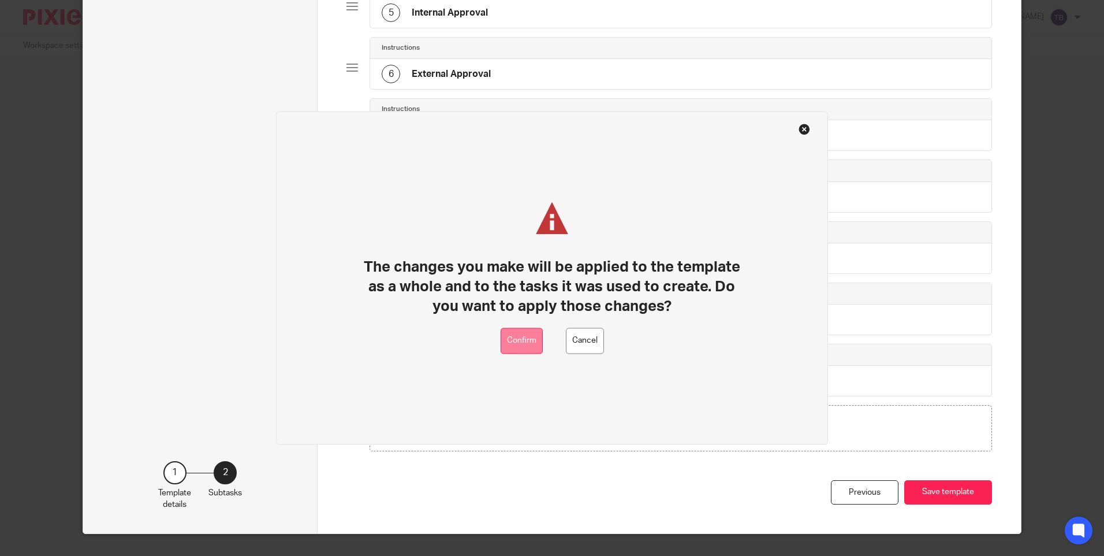
click at [509, 337] on button "Confirm" at bounding box center [522, 341] width 42 height 26
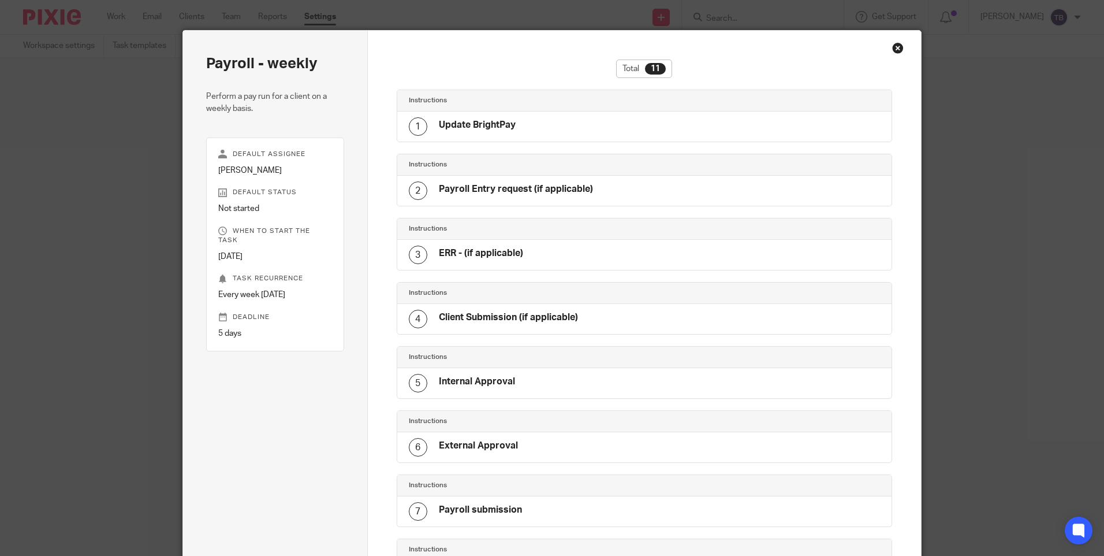
scroll to position [14, 0]
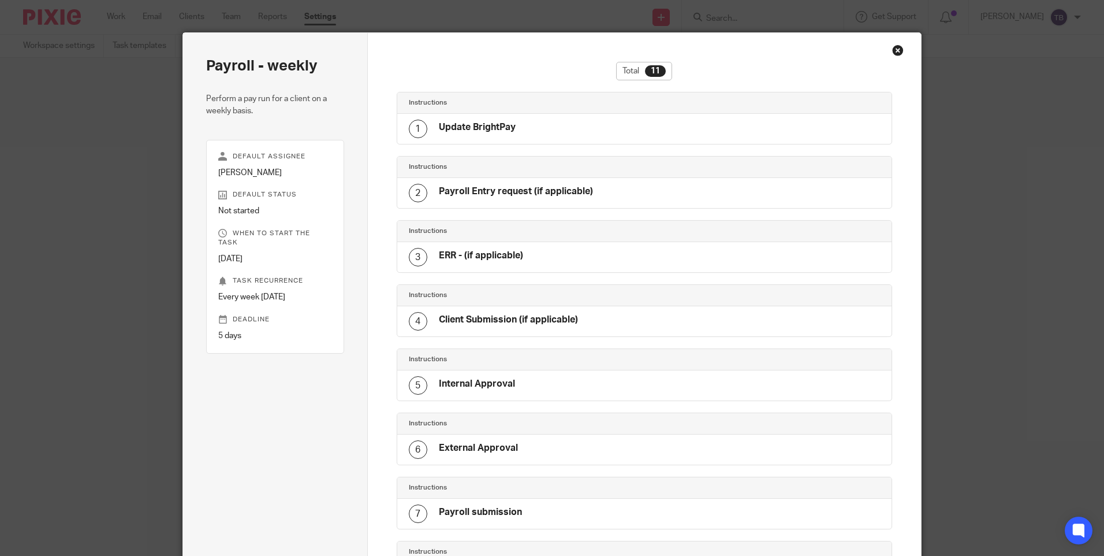
click at [894, 51] on div "Close this dialog window" at bounding box center [898, 50] width 12 height 12
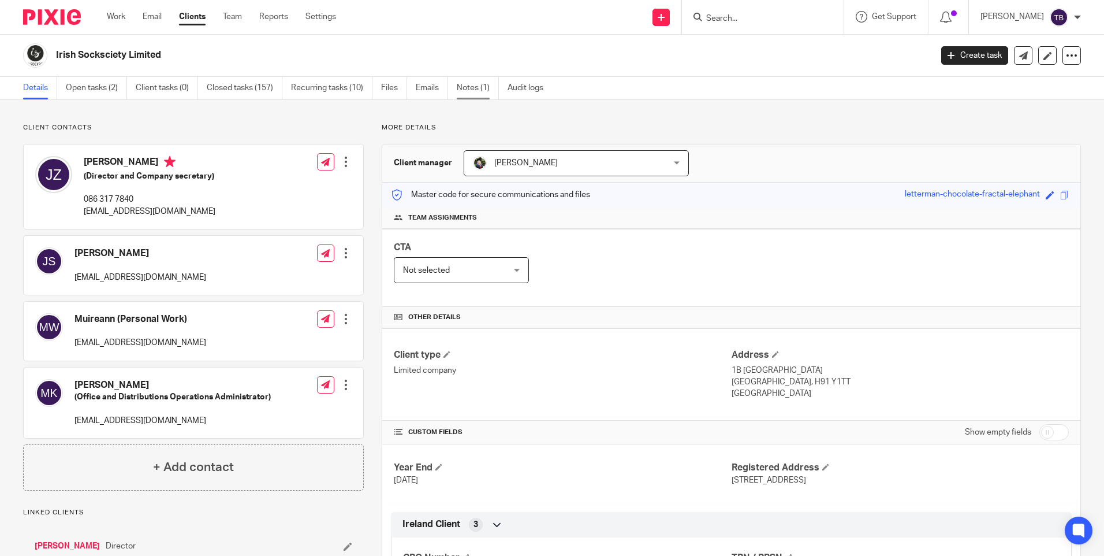
click at [474, 83] on link "Notes (1)" at bounding box center [478, 88] width 42 height 23
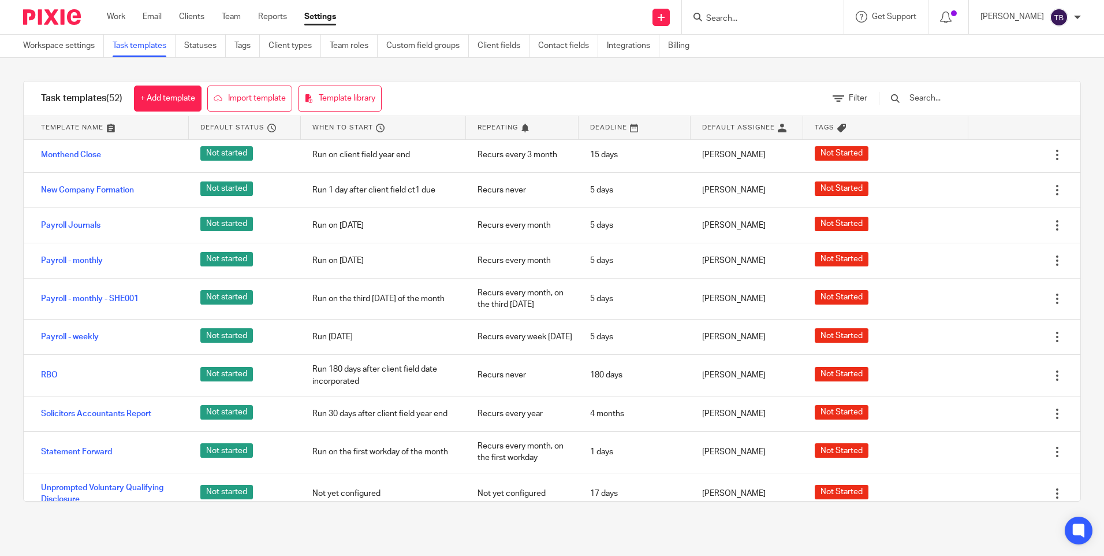
scroll to position [1155, 0]
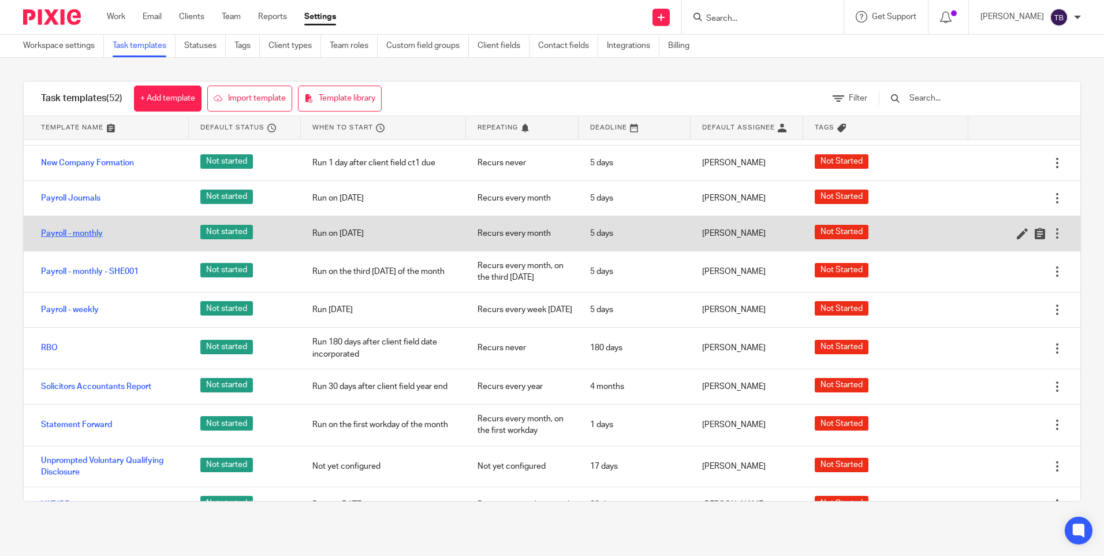
click at [89, 234] on link "Payroll - monthly" at bounding box center [72, 234] width 62 height 12
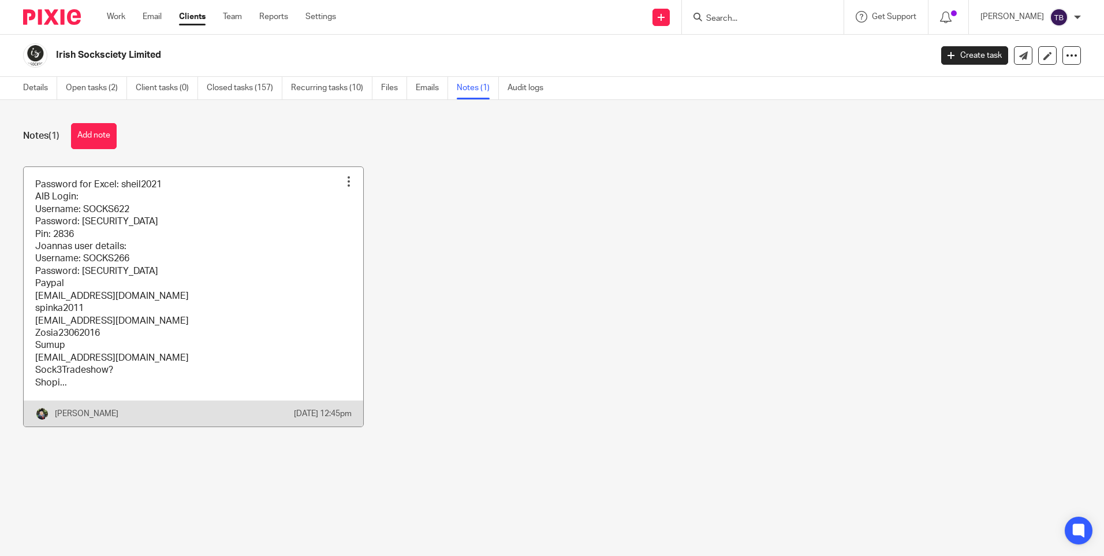
click at [317, 189] on link at bounding box center [194, 296] width 340 height 259
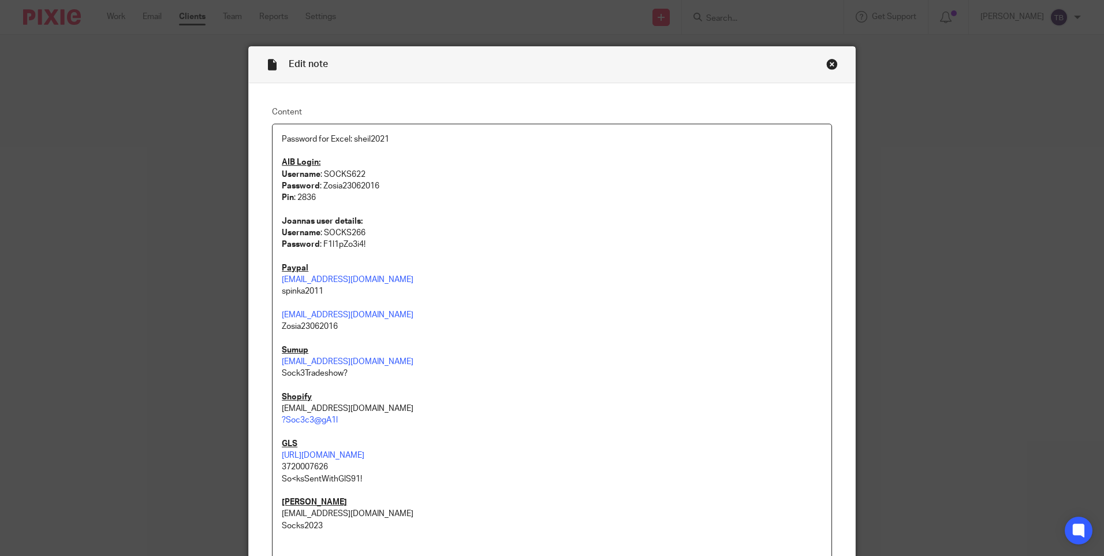
click at [341, 172] on p "Username : SOCKS622" at bounding box center [552, 175] width 541 height 12
copy p "SOCKS622"
click at [334, 188] on p "Password : Zosia23062016" at bounding box center [552, 186] width 541 height 12
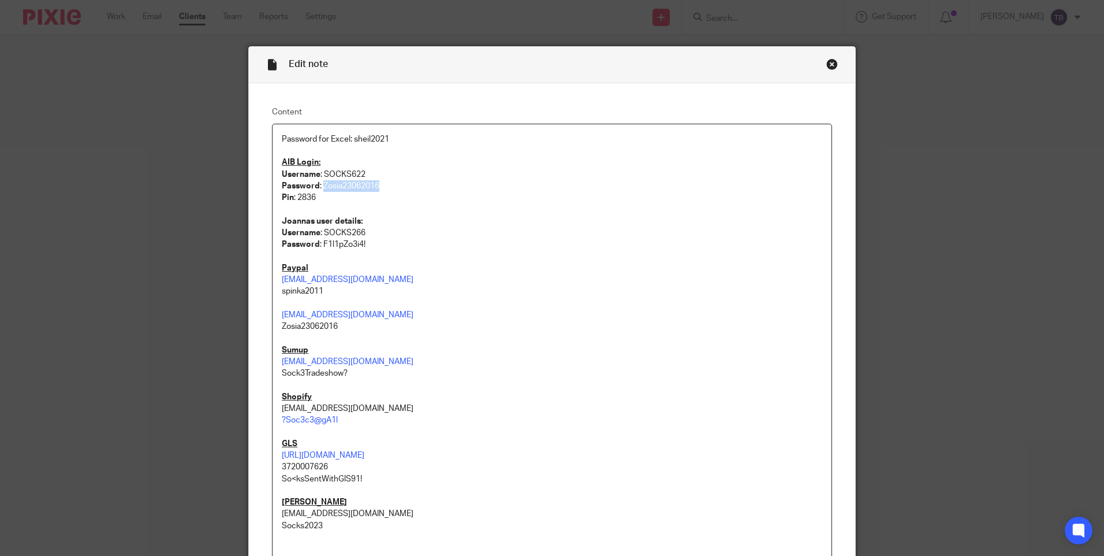
copy p "Zosia23062016"
click at [336, 176] on p "Username : SOCKS622" at bounding box center [552, 175] width 541 height 12
copy p "SOCKS622"
click at [337, 185] on p "Password : Zosia23062016" at bounding box center [552, 186] width 541 height 12
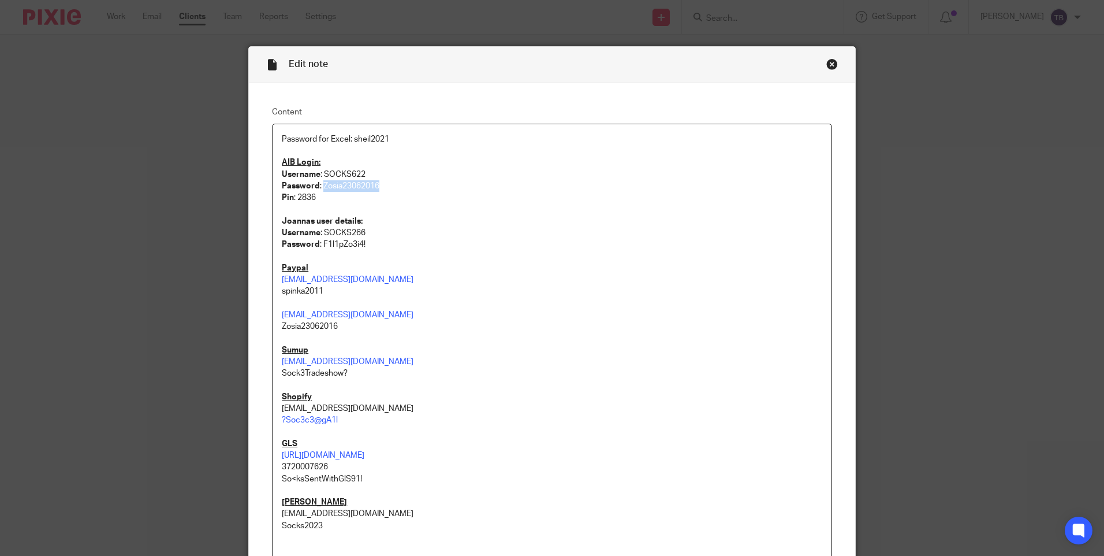
click at [337, 185] on p "Password : Zosia23062016" at bounding box center [552, 186] width 541 height 12
copy p "Zosia23062016"
drag, startPoint x: 826, startPoint y: 61, endPoint x: 730, endPoint y: 2, distance: 112.5
click at [827, 60] on div "Close this dialog window" at bounding box center [833, 64] width 12 height 12
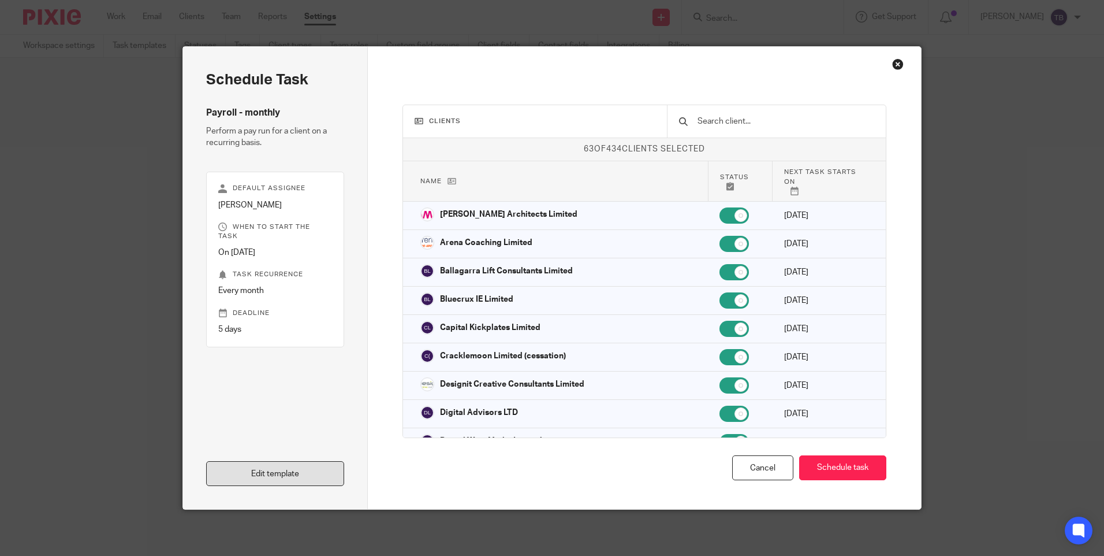
click at [280, 477] on link "Edit template" at bounding box center [275, 473] width 138 height 25
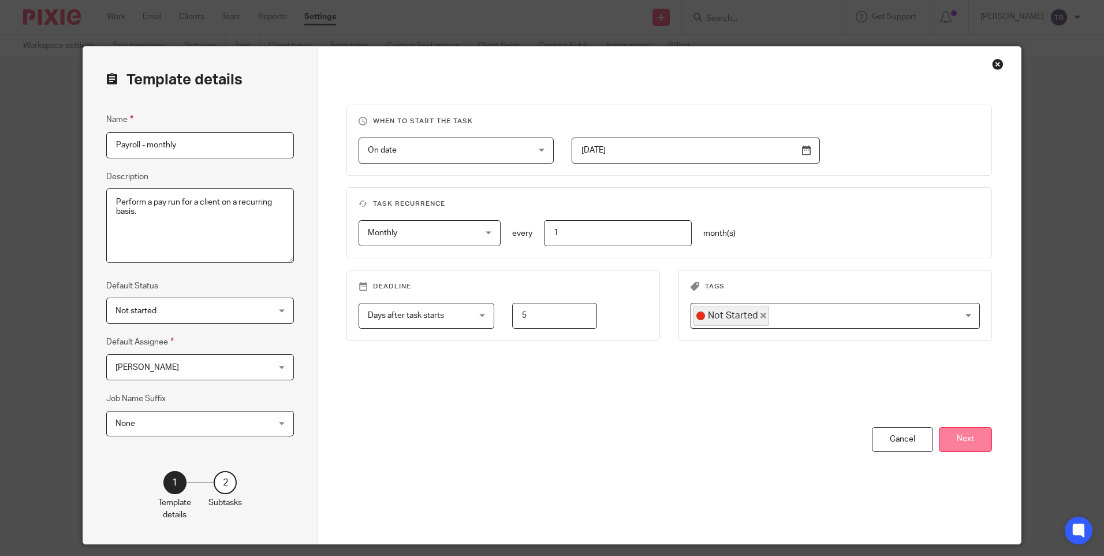
click at [948, 445] on button "Next" at bounding box center [965, 439] width 53 height 25
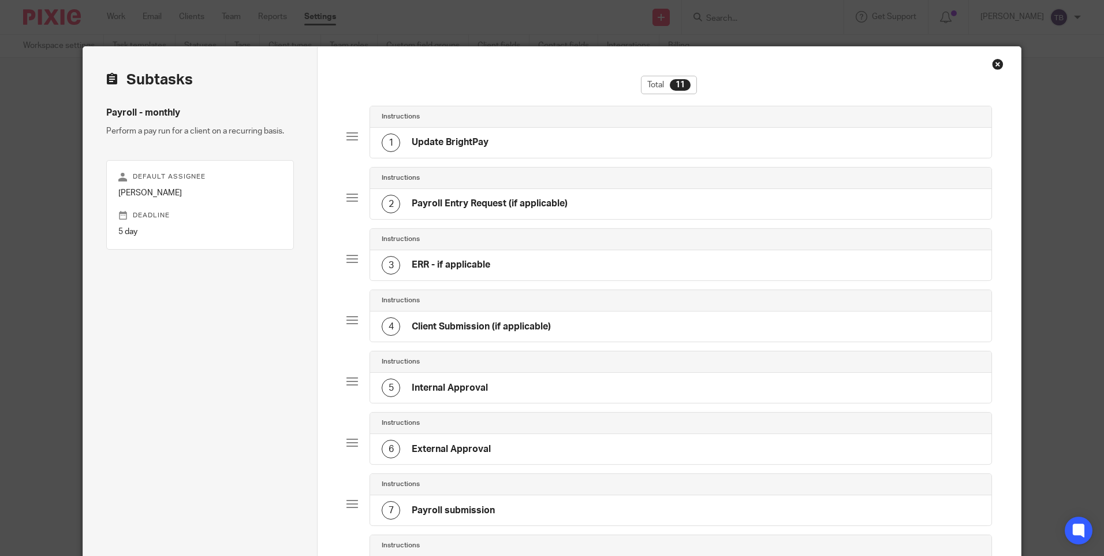
scroll to position [347, 0]
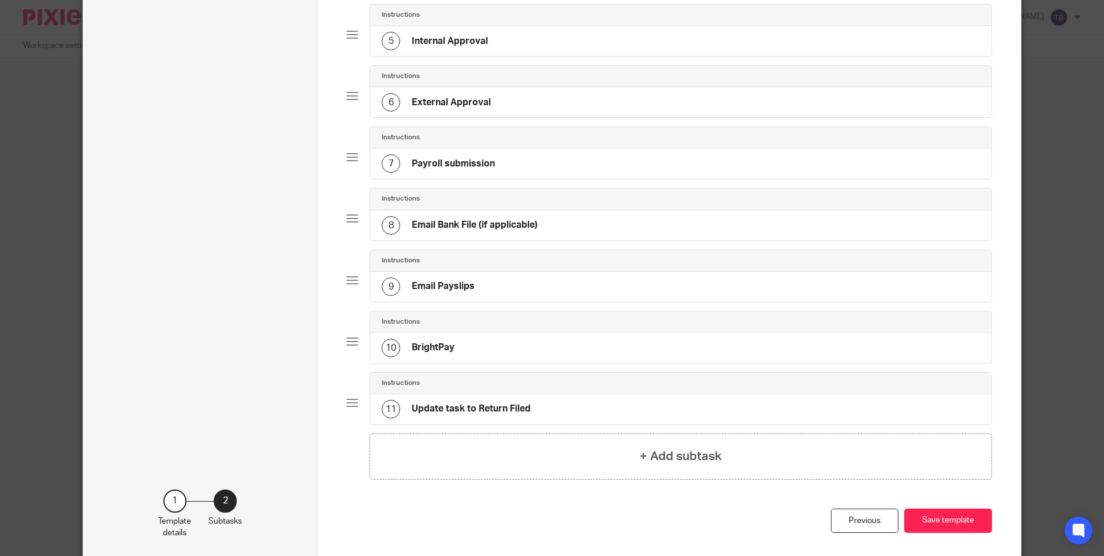
click at [489, 291] on div "9 Email Payslips" at bounding box center [680, 286] width 621 height 30
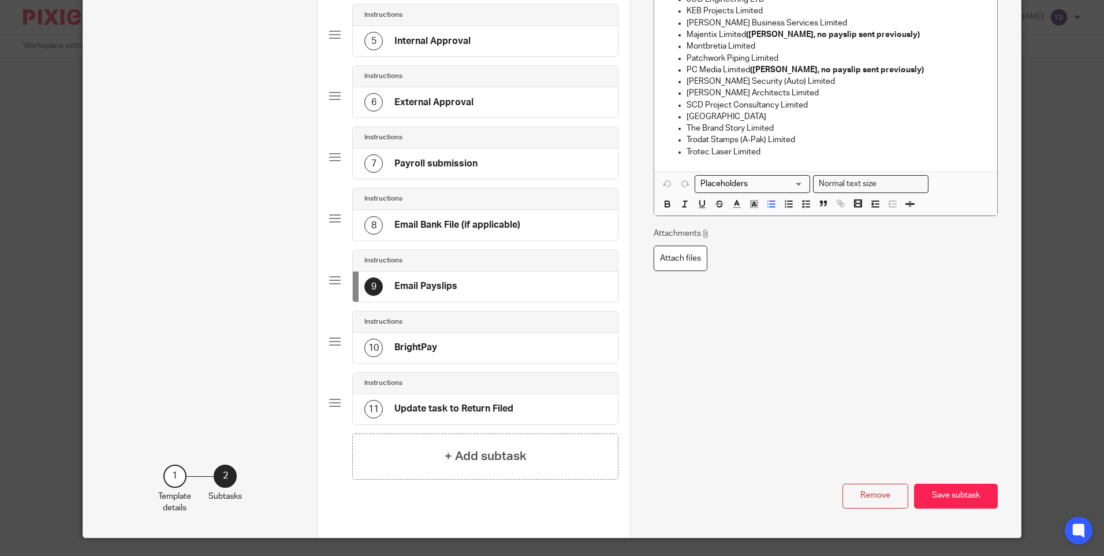
scroll to position [0, 0]
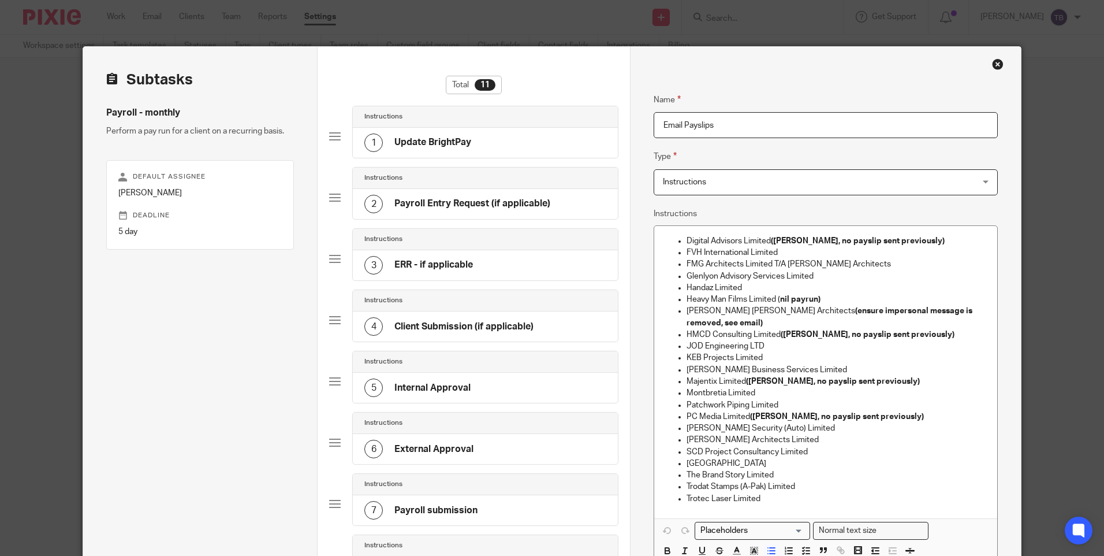
click at [774, 115] on input "Email Payslips" at bounding box center [826, 125] width 344 height 26
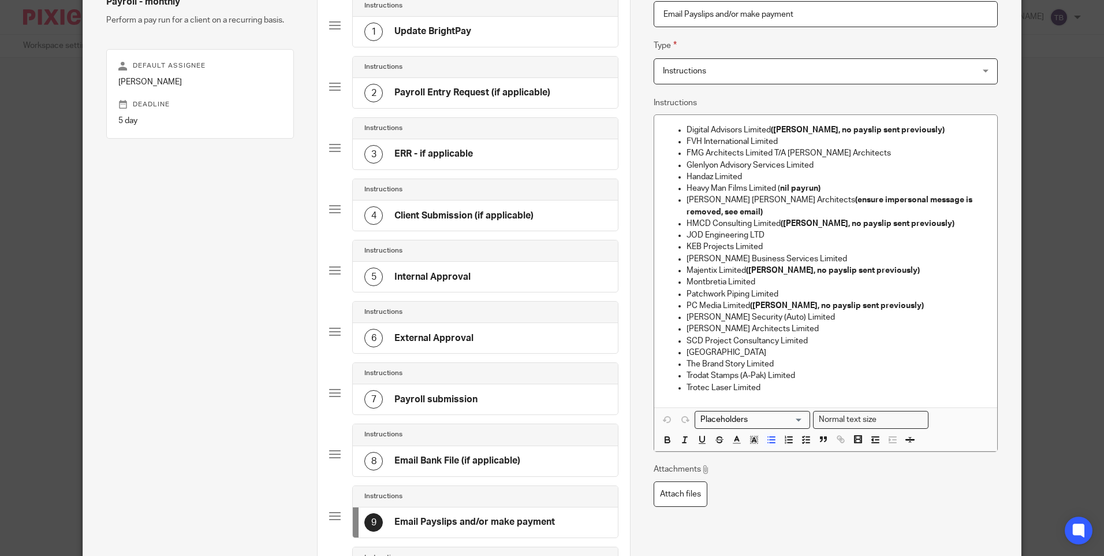
scroll to position [116, 0]
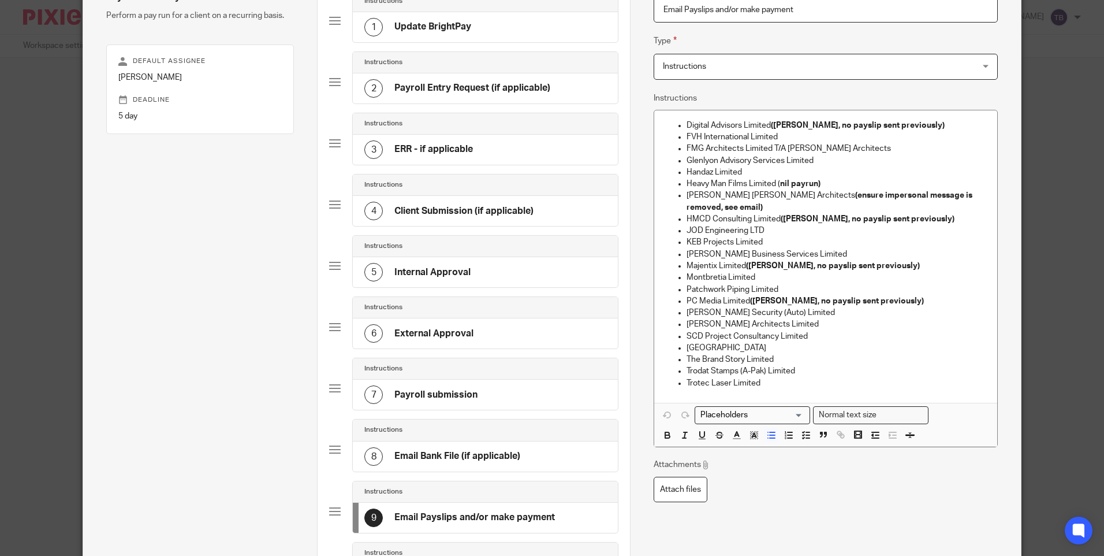
type input "Email Payslips and/or make payment"
click at [850, 377] on p "Trotec Laser Limited" at bounding box center [837, 383] width 301 height 12
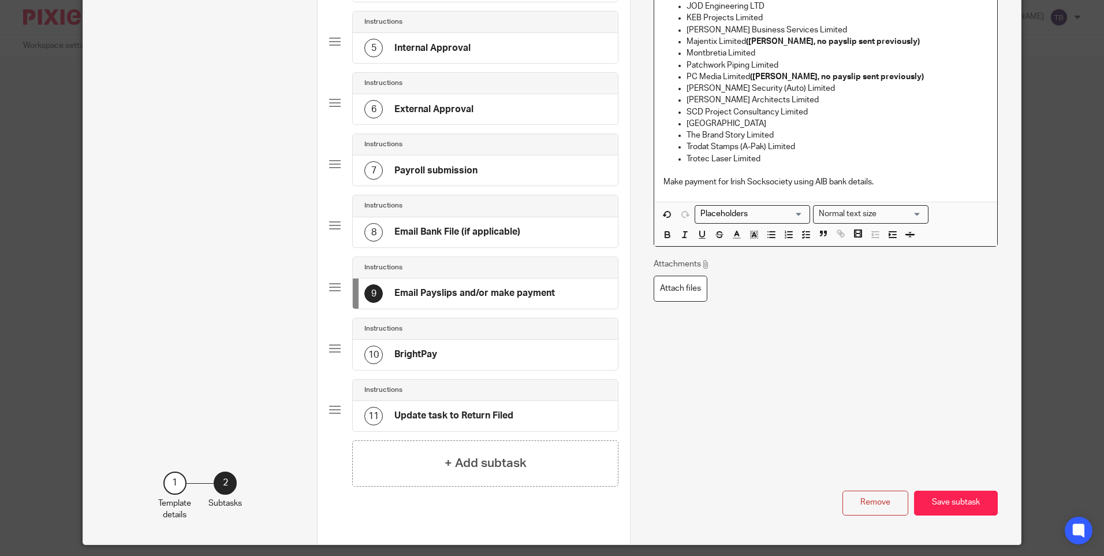
scroll to position [347, 0]
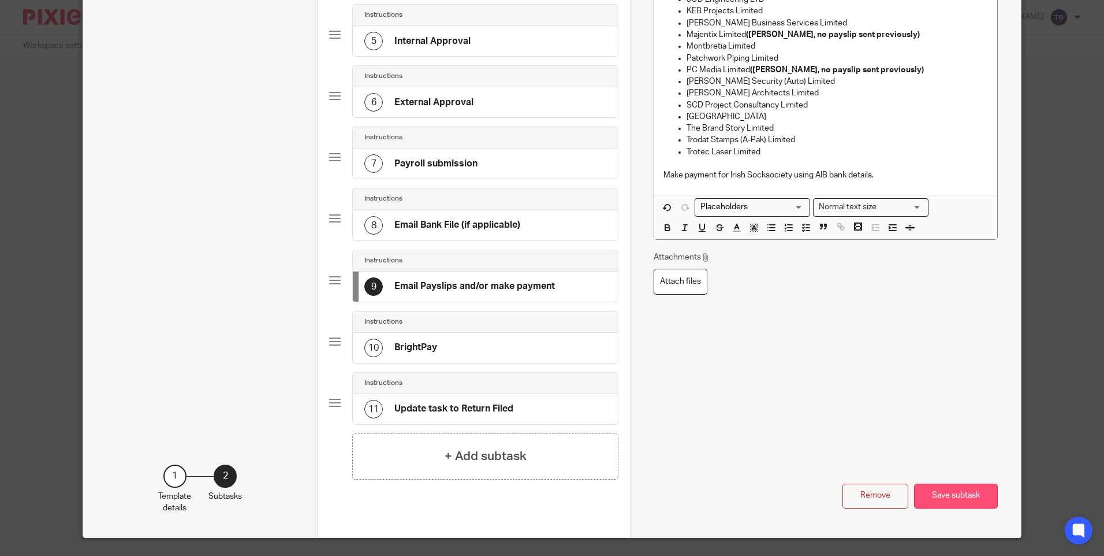
click at [945, 493] on button "Save subtask" at bounding box center [956, 495] width 84 height 25
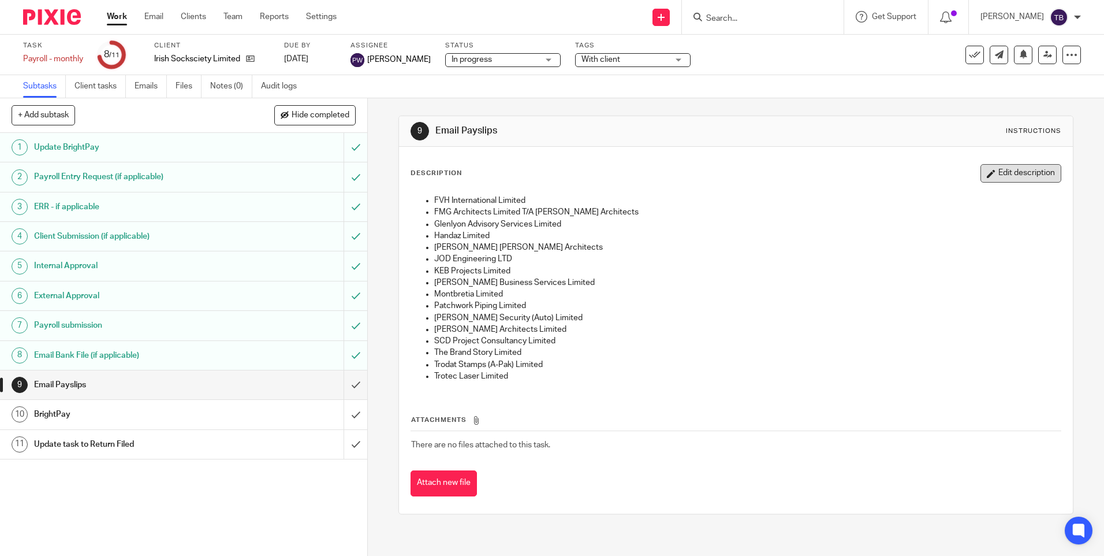
click at [987, 172] on icon "button" at bounding box center [991, 173] width 9 height 9
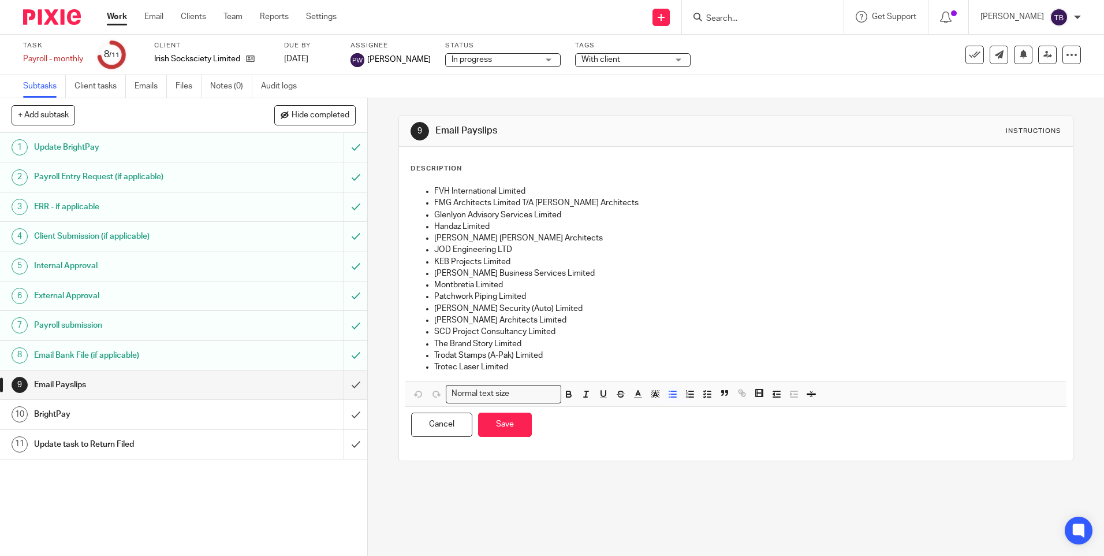
click at [595, 375] on div "FVH International Limited FMG Architects Limited T/A [PERSON_NAME] Architects G…" at bounding box center [735, 281] width 661 height 202
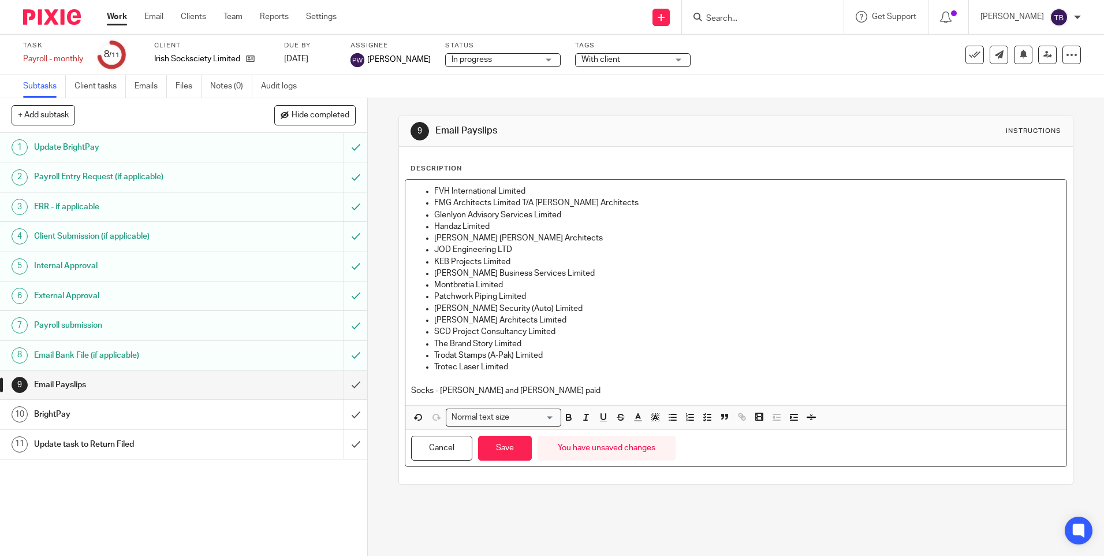
click at [439, 385] on p "Socks - [PERSON_NAME] and [PERSON_NAME] paid" at bounding box center [735, 391] width 649 height 12
click at [681, 396] on div "FVH International Limited FMG Architects Limited T/A [PERSON_NAME] Architects G…" at bounding box center [735, 292] width 661 height 225
click at [500, 443] on button "Save" at bounding box center [505, 447] width 54 height 25
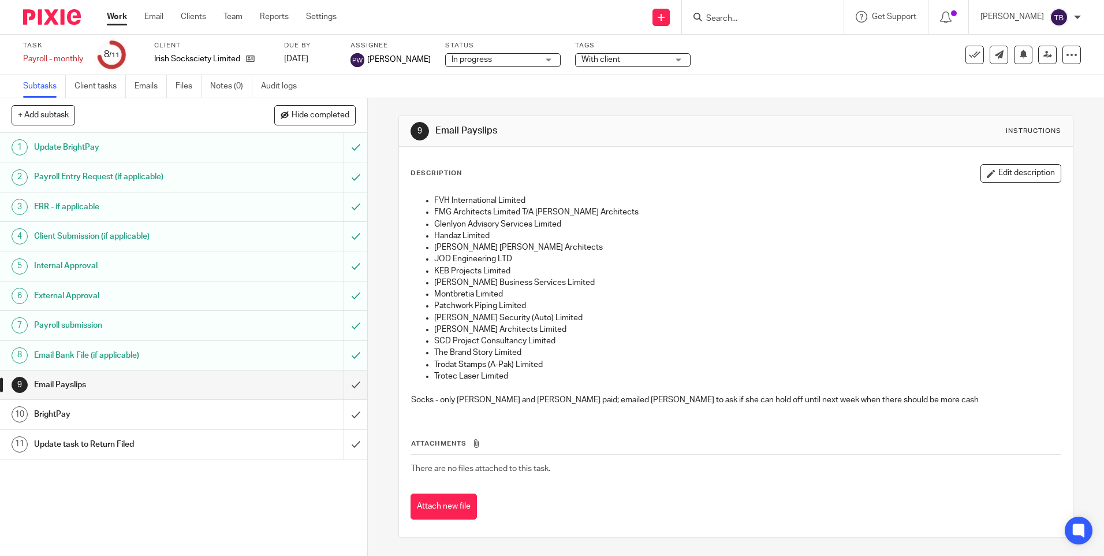
drag, startPoint x: 233, startPoint y: 15, endPoint x: 291, endPoint y: 1, distance: 59.5
click at [233, 15] on link "Team" at bounding box center [233, 17] width 19 height 12
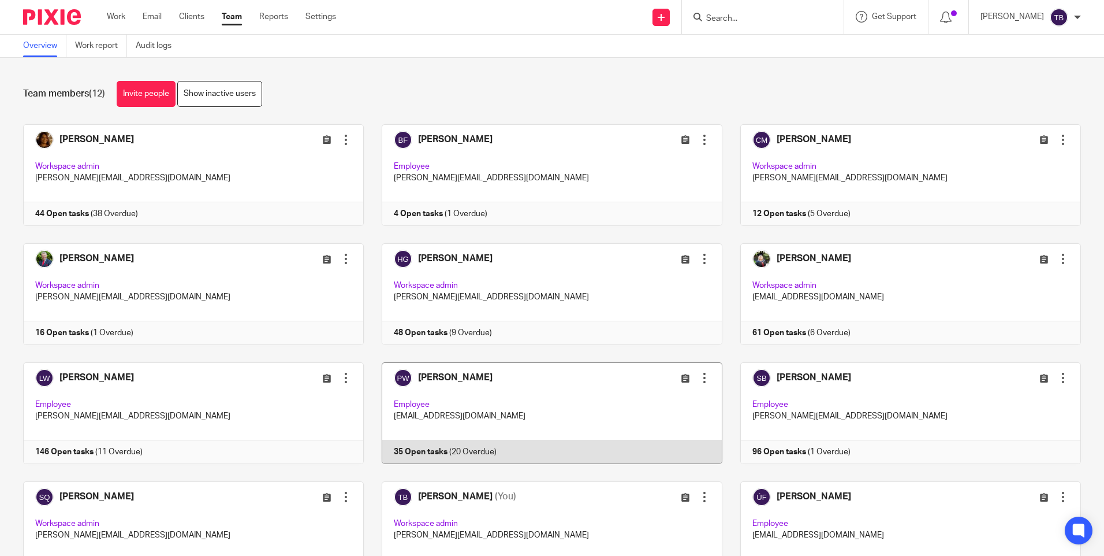
click at [482, 393] on link at bounding box center [543, 413] width 359 height 102
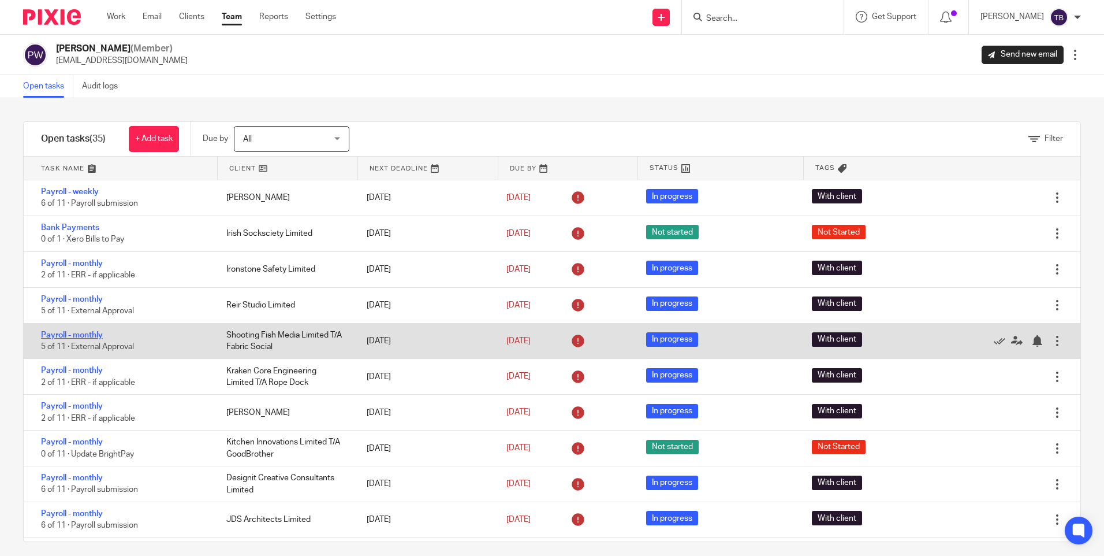
click at [81, 334] on link "Payroll - monthly" at bounding box center [72, 335] width 62 height 8
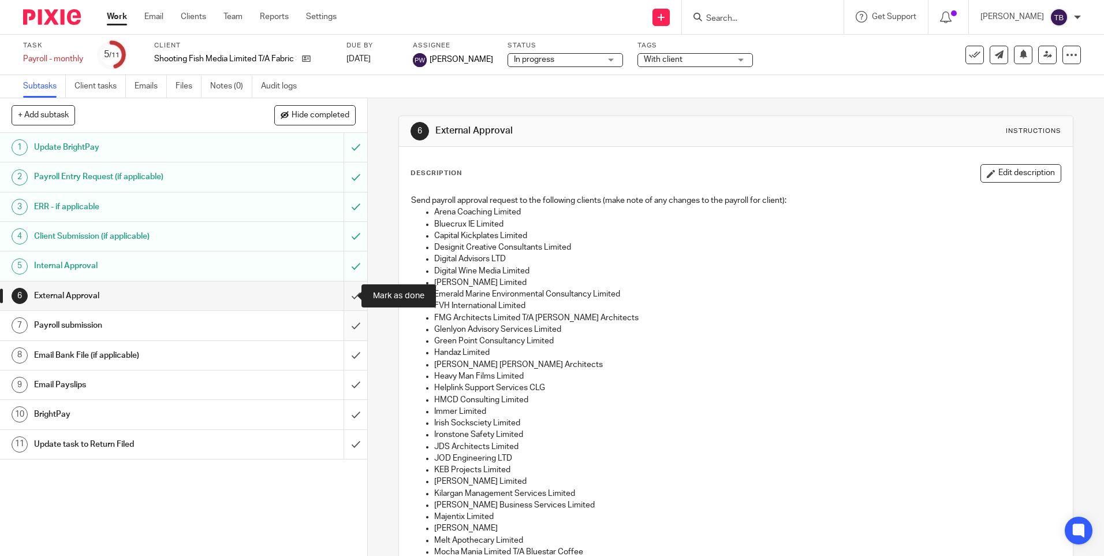
drag, startPoint x: 344, startPoint y: 299, endPoint x: 347, endPoint y: 320, distance: 21.5
click at [344, 299] on input "submit" at bounding box center [183, 295] width 367 height 29
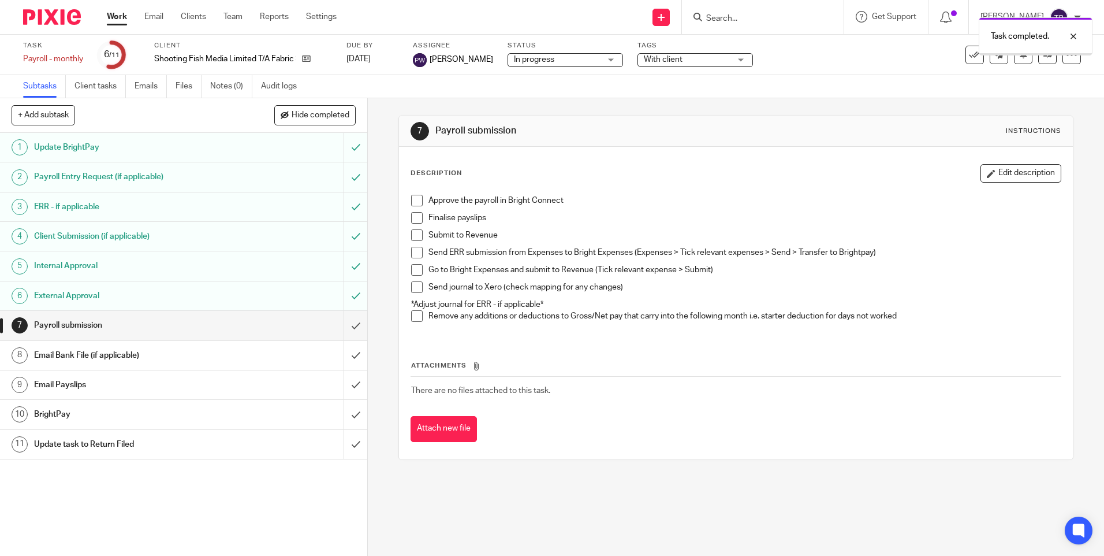
drag, startPoint x: 413, startPoint y: 197, endPoint x: 411, endPoint y: 212, distance: 15.2
click at [413, 198] on span at bounding box center [417, 201] width 12 height 12
click at [411, 218] on span at bounding box center [417, 218] width 12 height 12
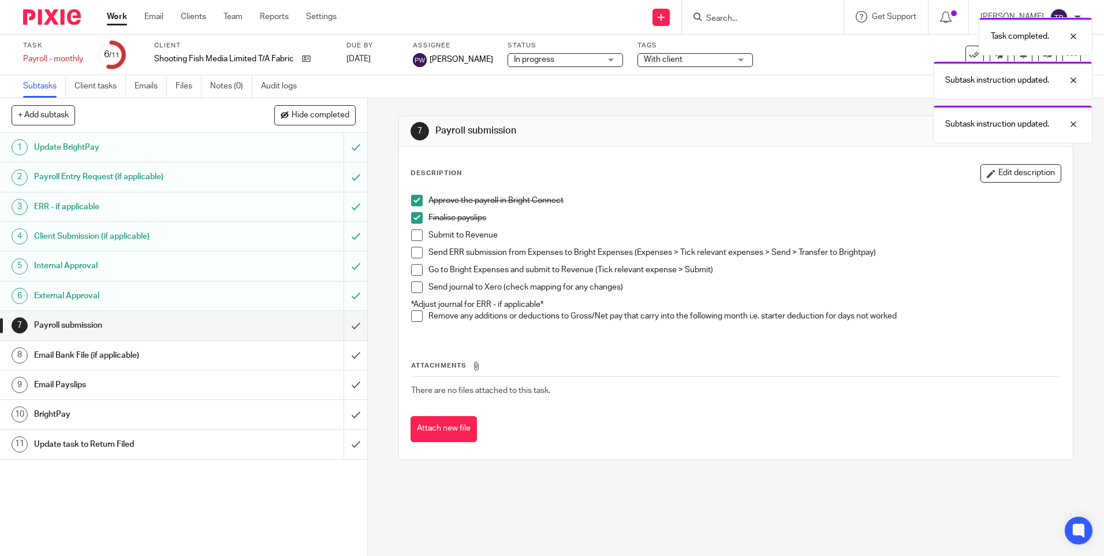
click at [415, 230] on span at bounding box center [417, 235] width 12 height 12
click at [414, 254] on span at bounding box center [417, 253] width 12 height 12
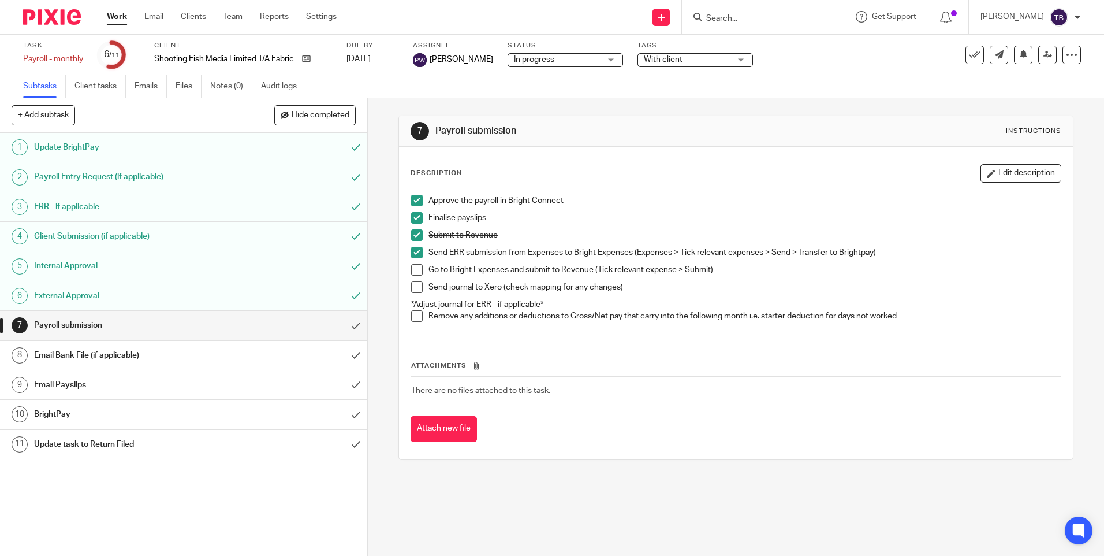
click at [411, 271] on span at bounding box center [417, 270] width 12 height 12
click at [343, 323] on input "submit" at bounding box center [183, 325] width 367 height 29
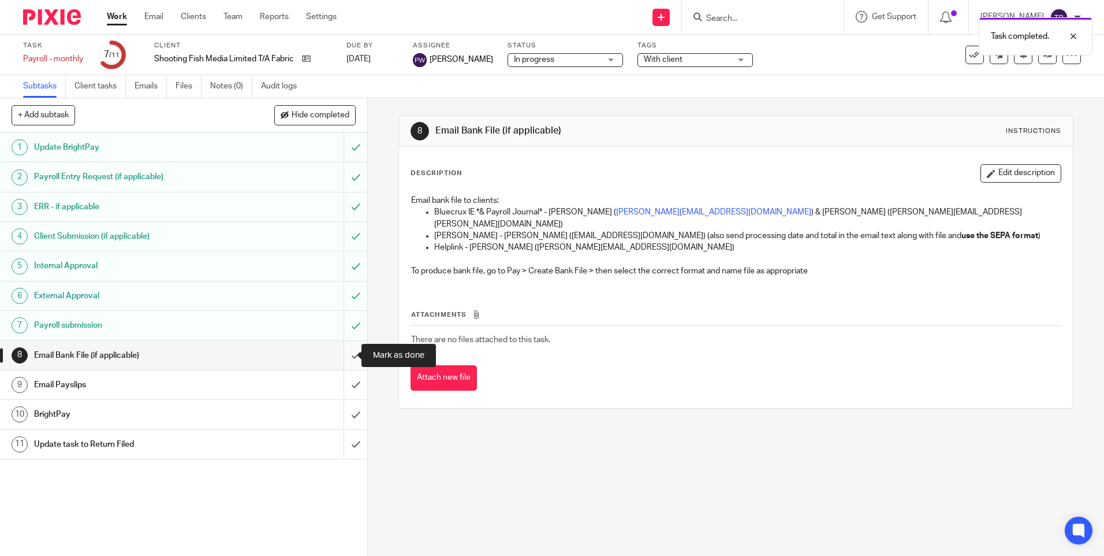
click at [337, 355] on input "submit" at bounding box center [183, 355] width 367 height 29
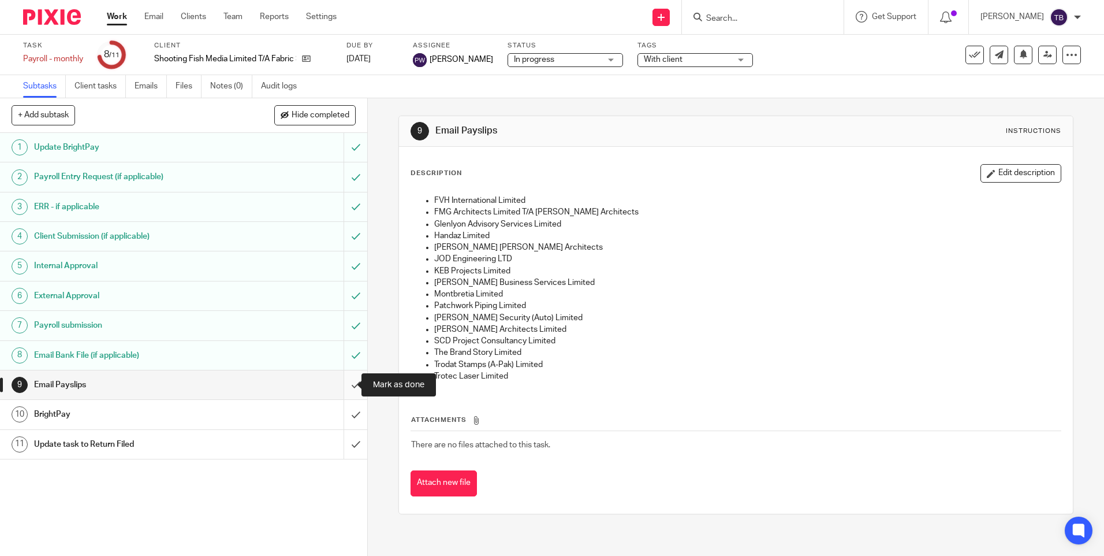
click at [343, 386] on input "submit" at bounding box center [183, 384] width 367 height 29
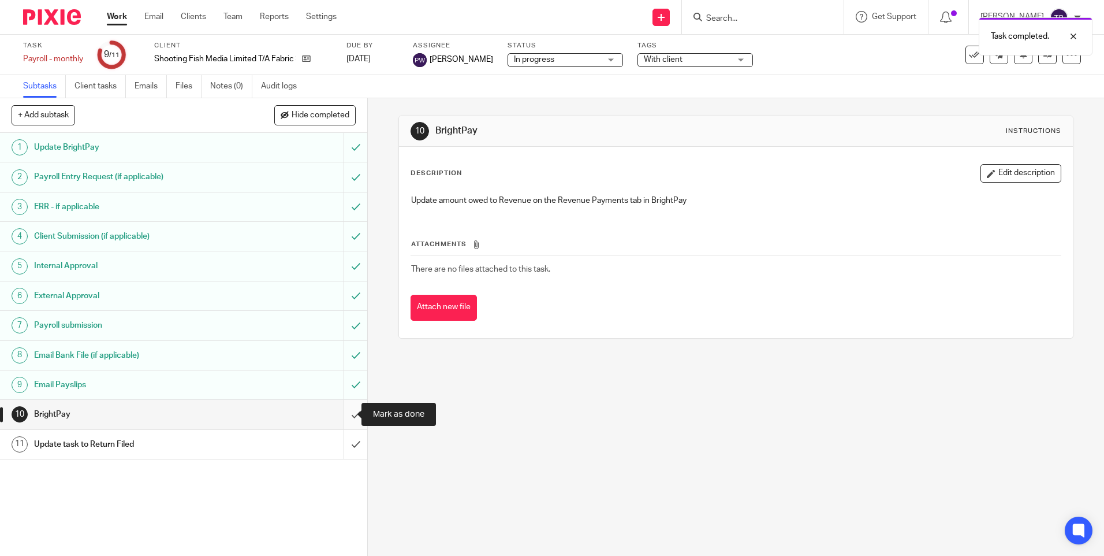
click at [342, 412] on input "submit" at bounding box center [183, 414] width 367 height 29
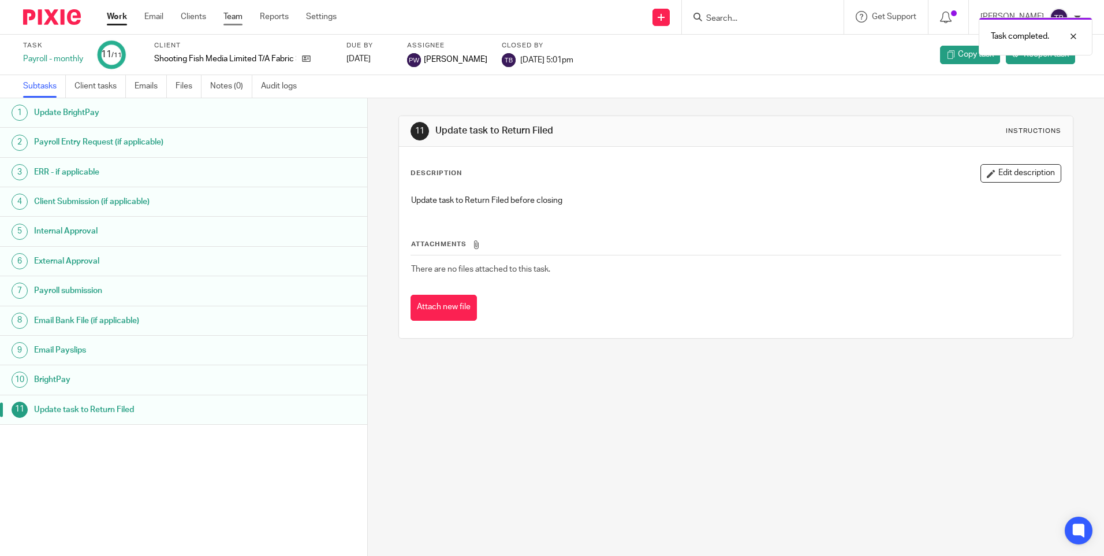
click at [235, 16] on link "Team" at bounding box center [233, 17] width 19 height 12
